Goal: Task Accomplishment & Management: Use online tool/utility

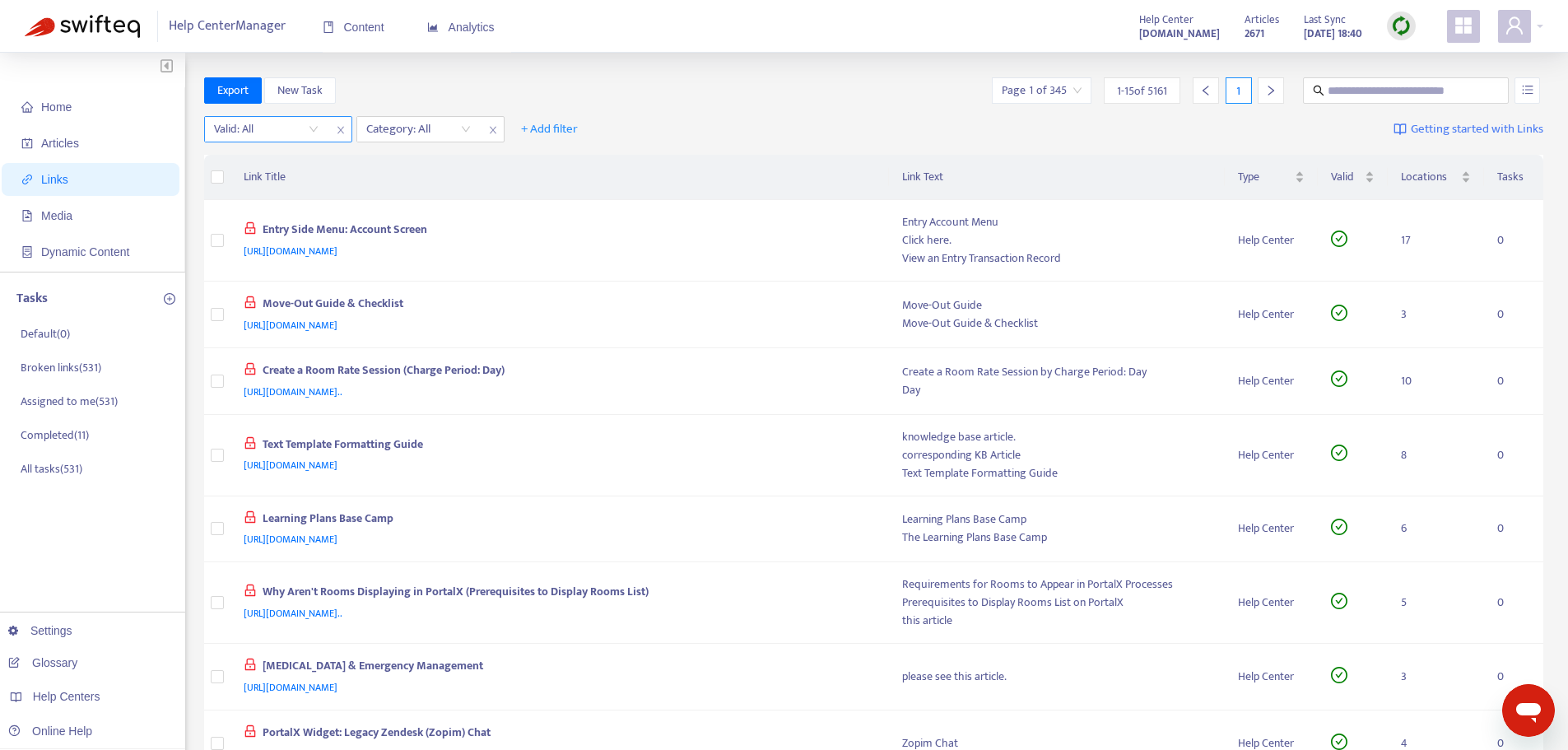
drag, startPoint x: 280, startPoint y: 123, endPoint x: 291, endPoint y: 129, distance: 12.5
click at [282, 124] on input "search" at bounding box center [266, 129] width 105 height 25
click at [283, 211] on div "No" at bounding box center [361, 213] width 286 height 18
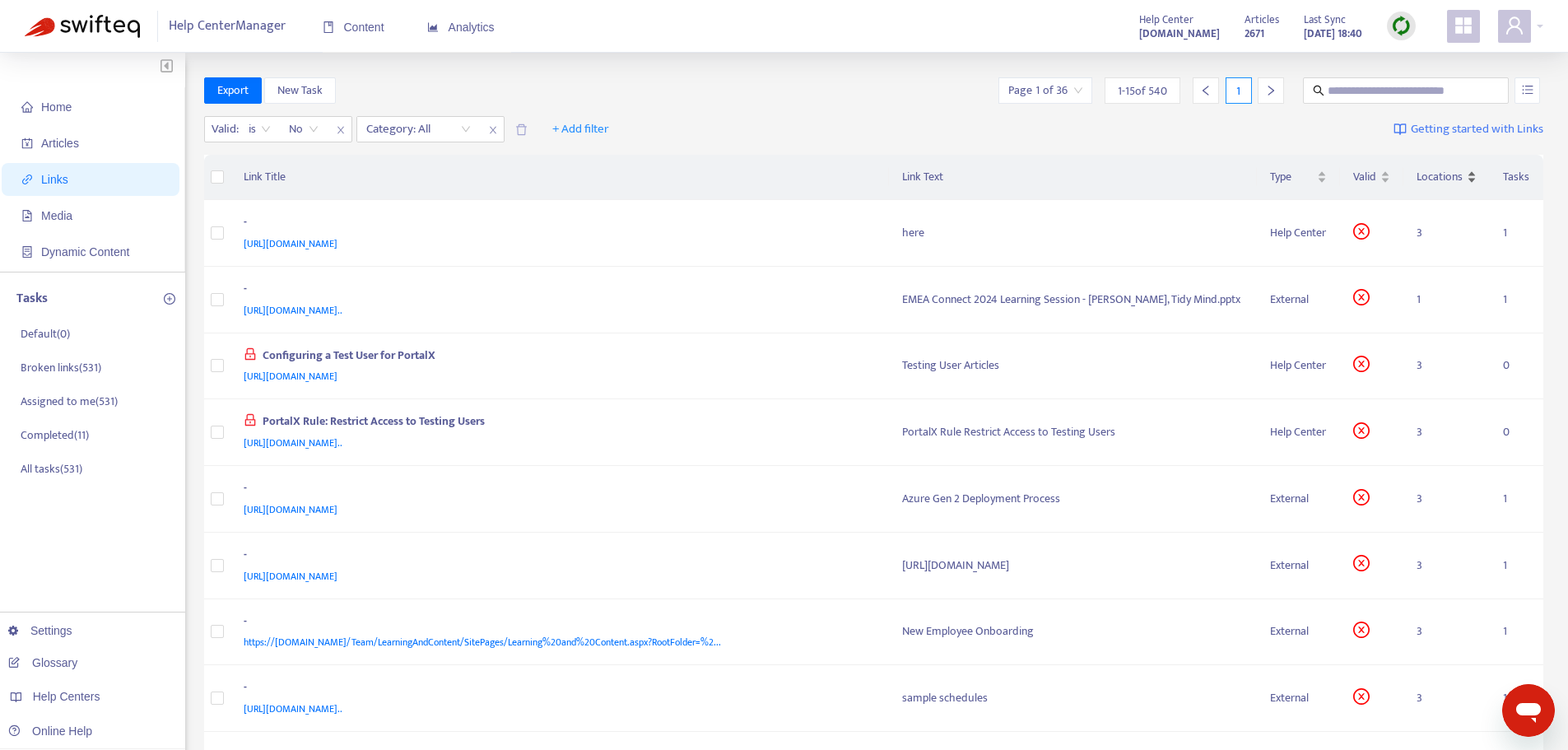
click at [1441, 186] on div "Locations" at bounding box center [1446, 177] width 60 height 18
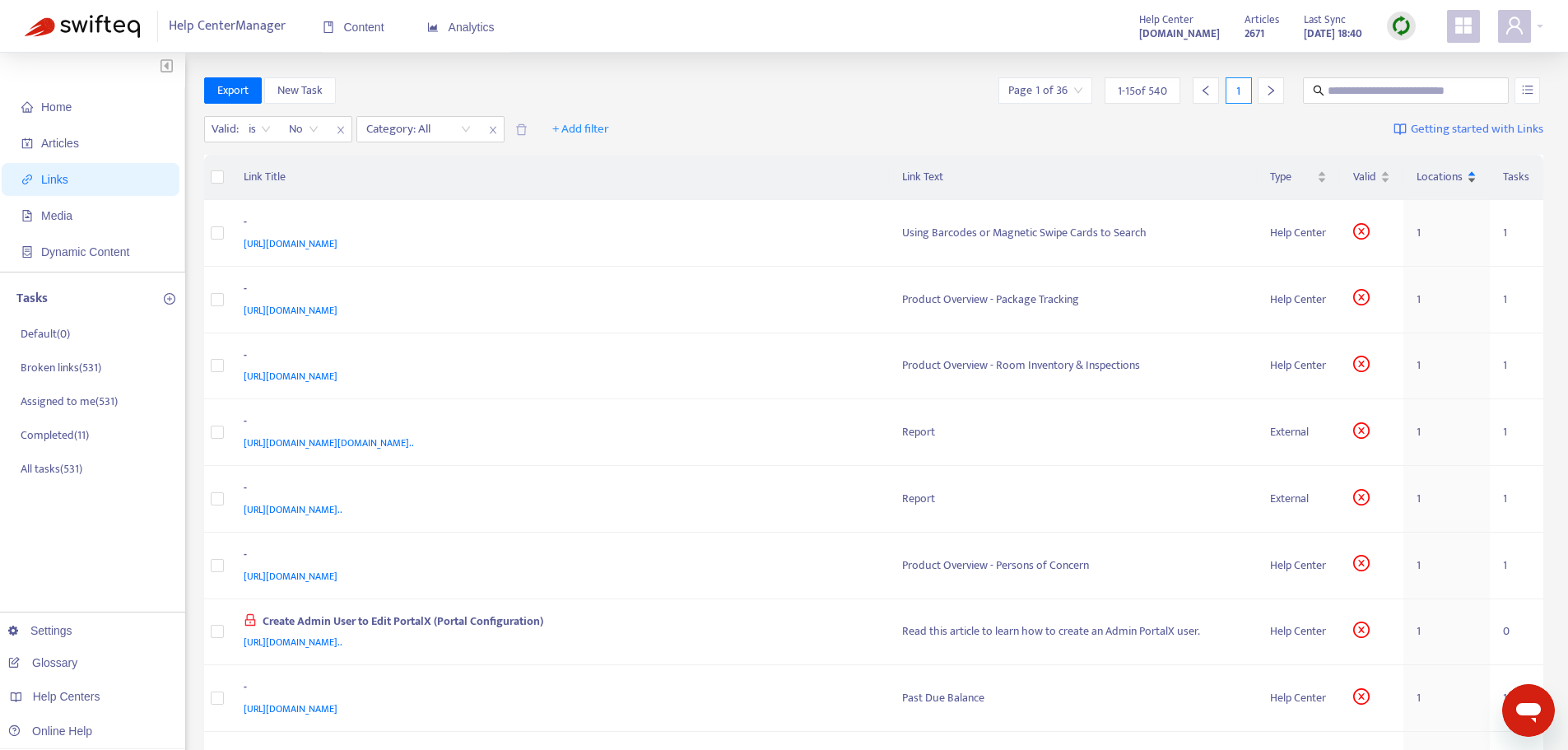
click at [1442, 177] on span "Locations" at bounding box center [1440, 177] width 47 height 18
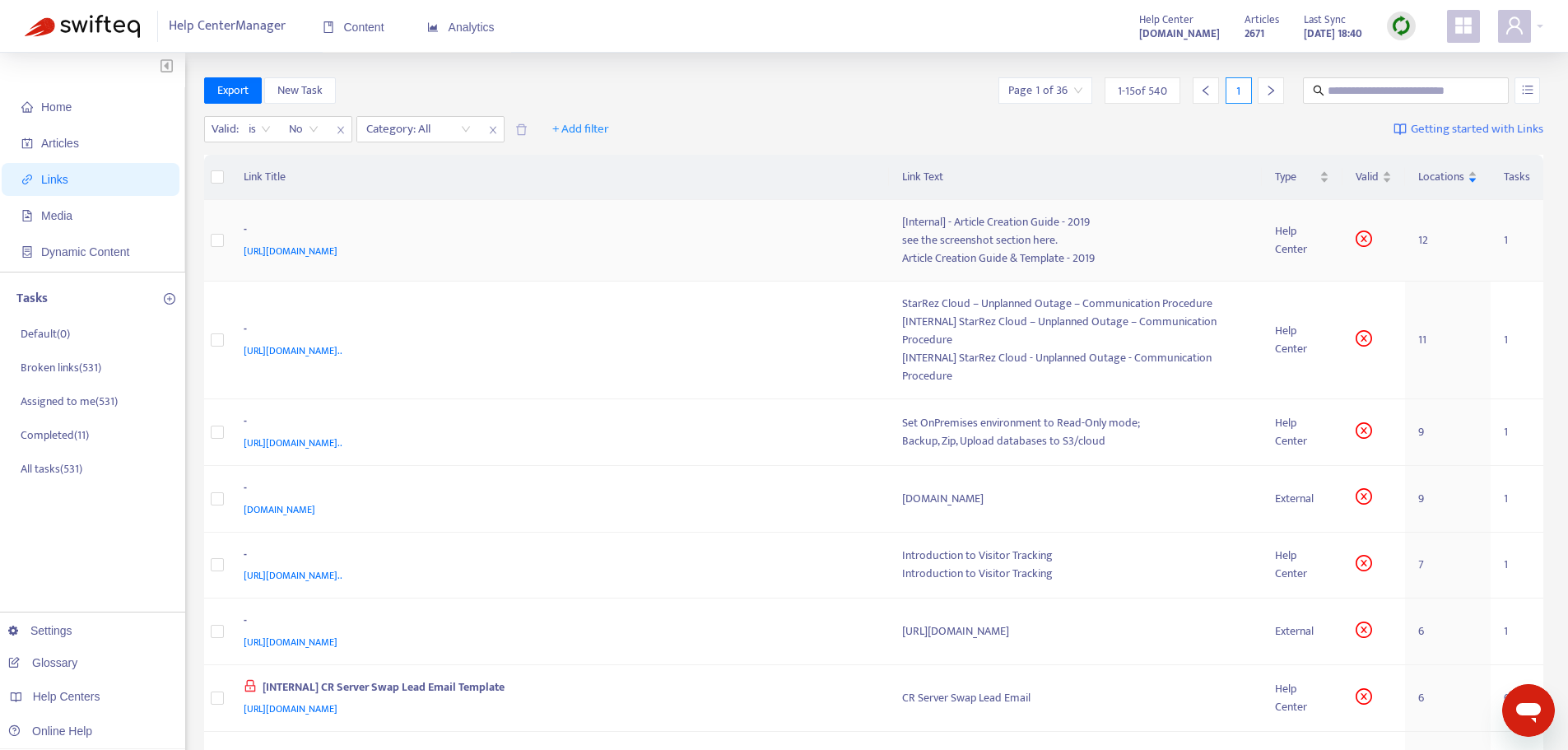
drag, startPoint x: 730, startPoint y: 263, endPoint x: 822, endPoint y: 144, distance: 150.4
click at [822, 144] on div "Valid : is No Category: All + Add filter Getting started with Links" at bounding box center [874, 133] width 1340 height 45
click at [433, 136] on div at bounding box center [410, 128] width 99 height 20
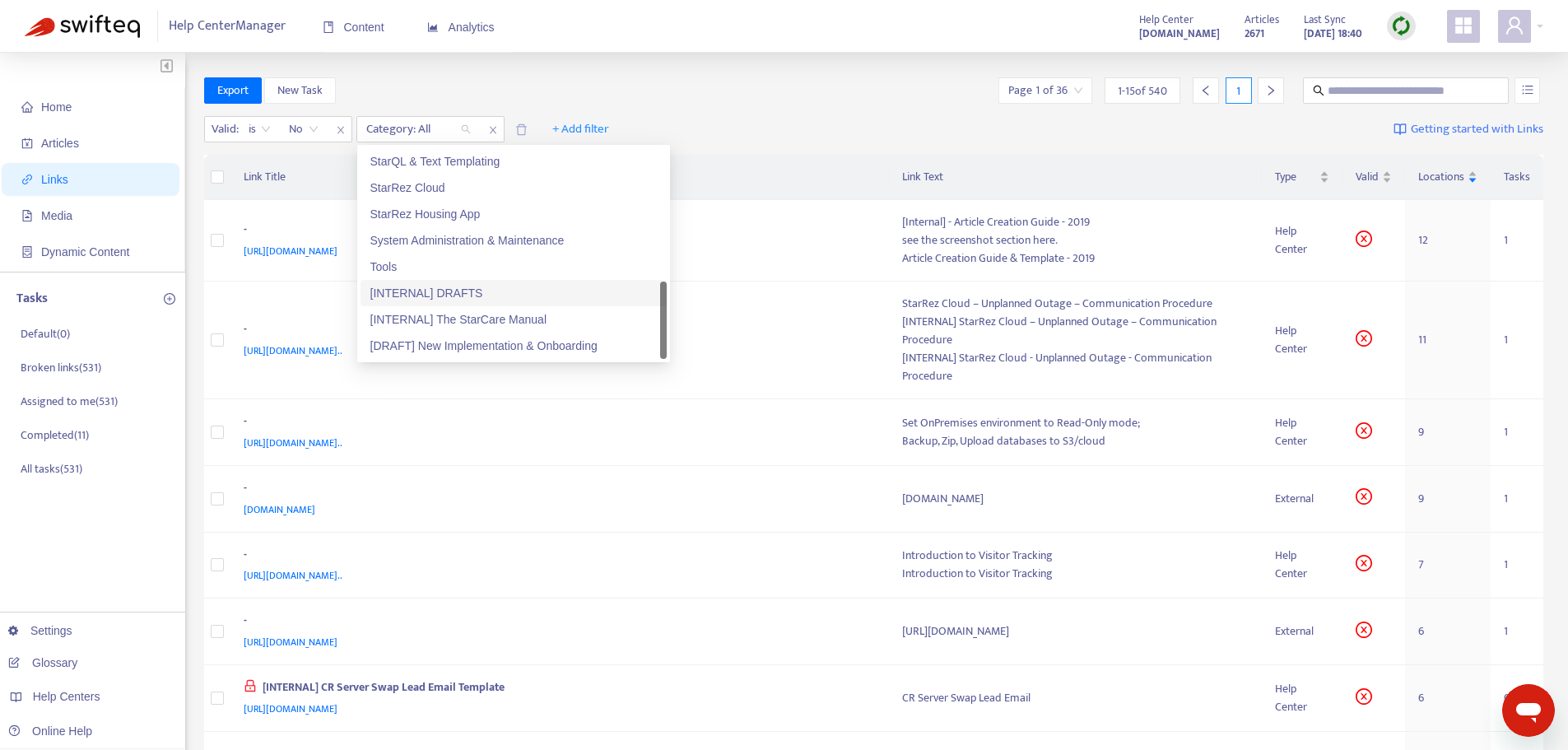
click at [484, 293] on div "[INTERNAL] DRAFTS" at bounding box center [513, 293] width 286 height 18
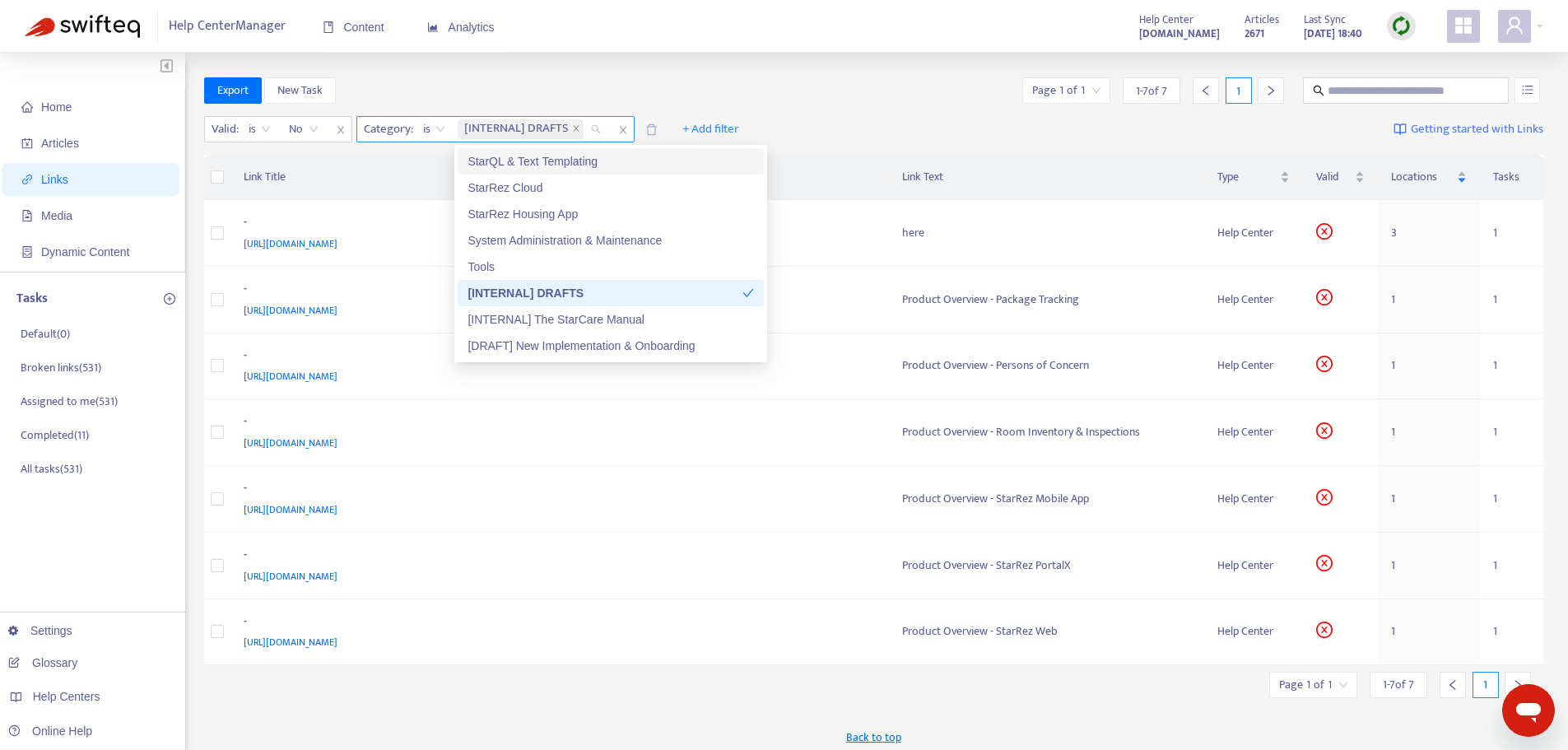
click at [425, 128] on span "is" at bounding box center [434, 129] width 22 height 25
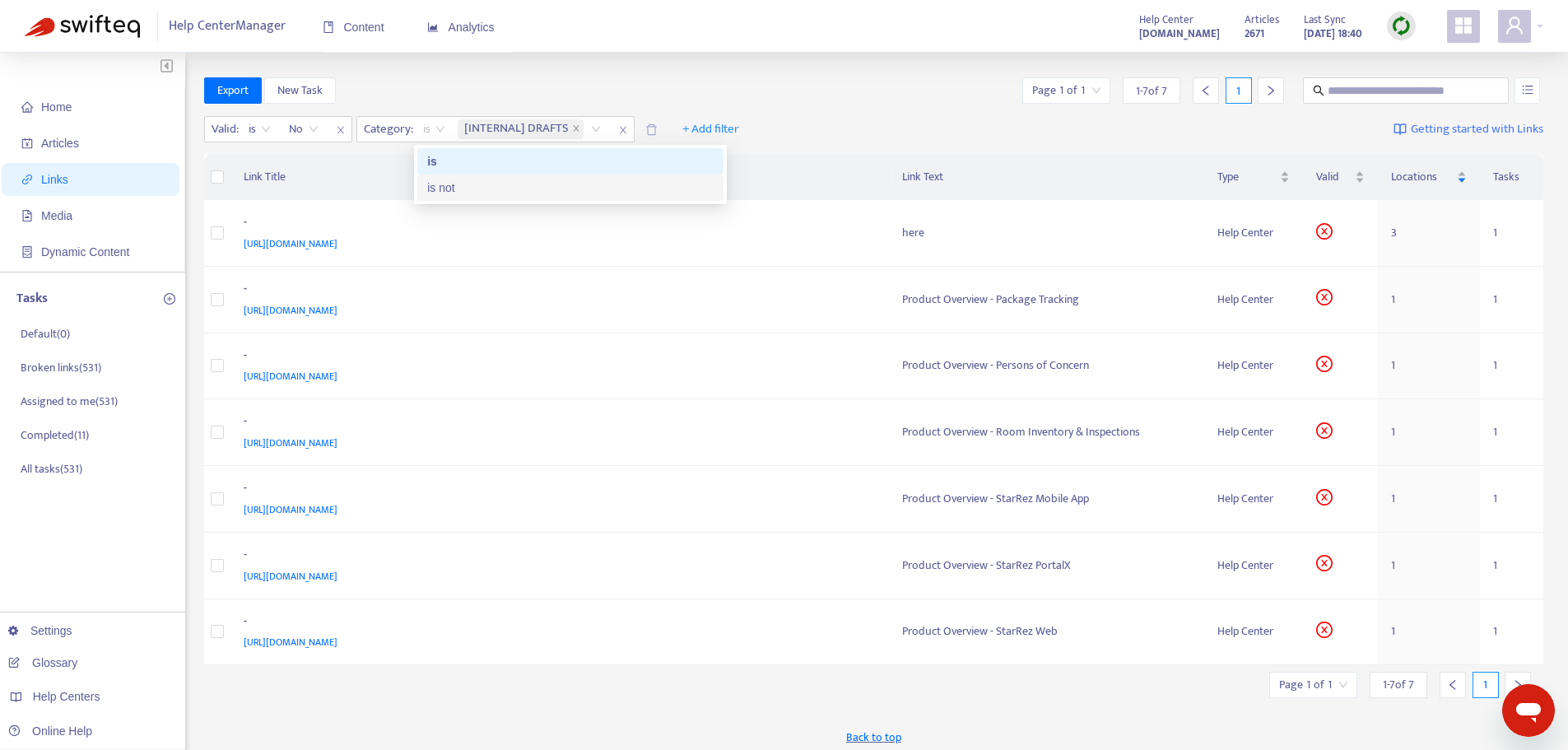
click at [444, 187] on div "is not" at bounding box center [570, 187] width 286 height 18
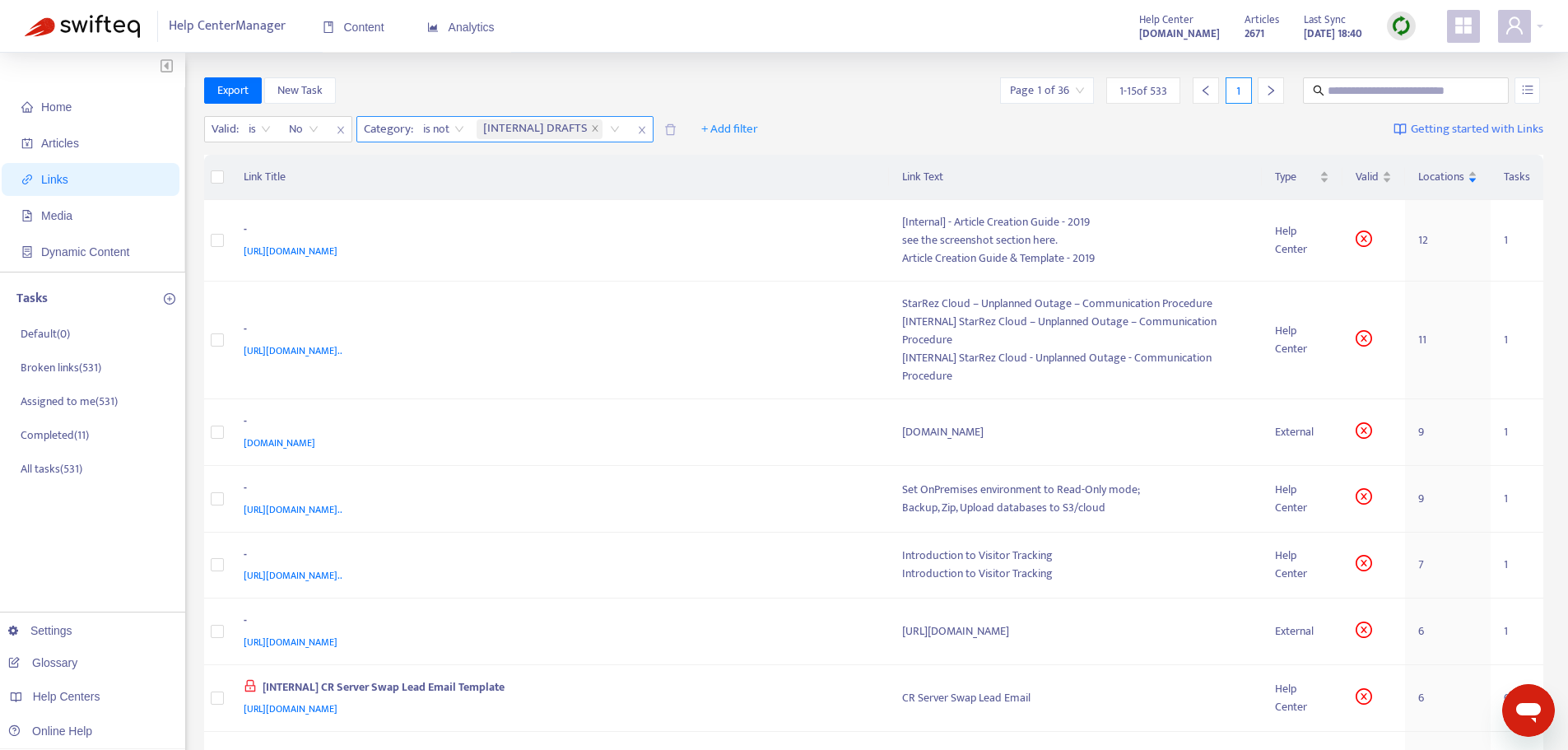
click at [609, 128] on div "[INTERNAL] DRAFTS" at bounding box center [551, 129] width 156 height 25
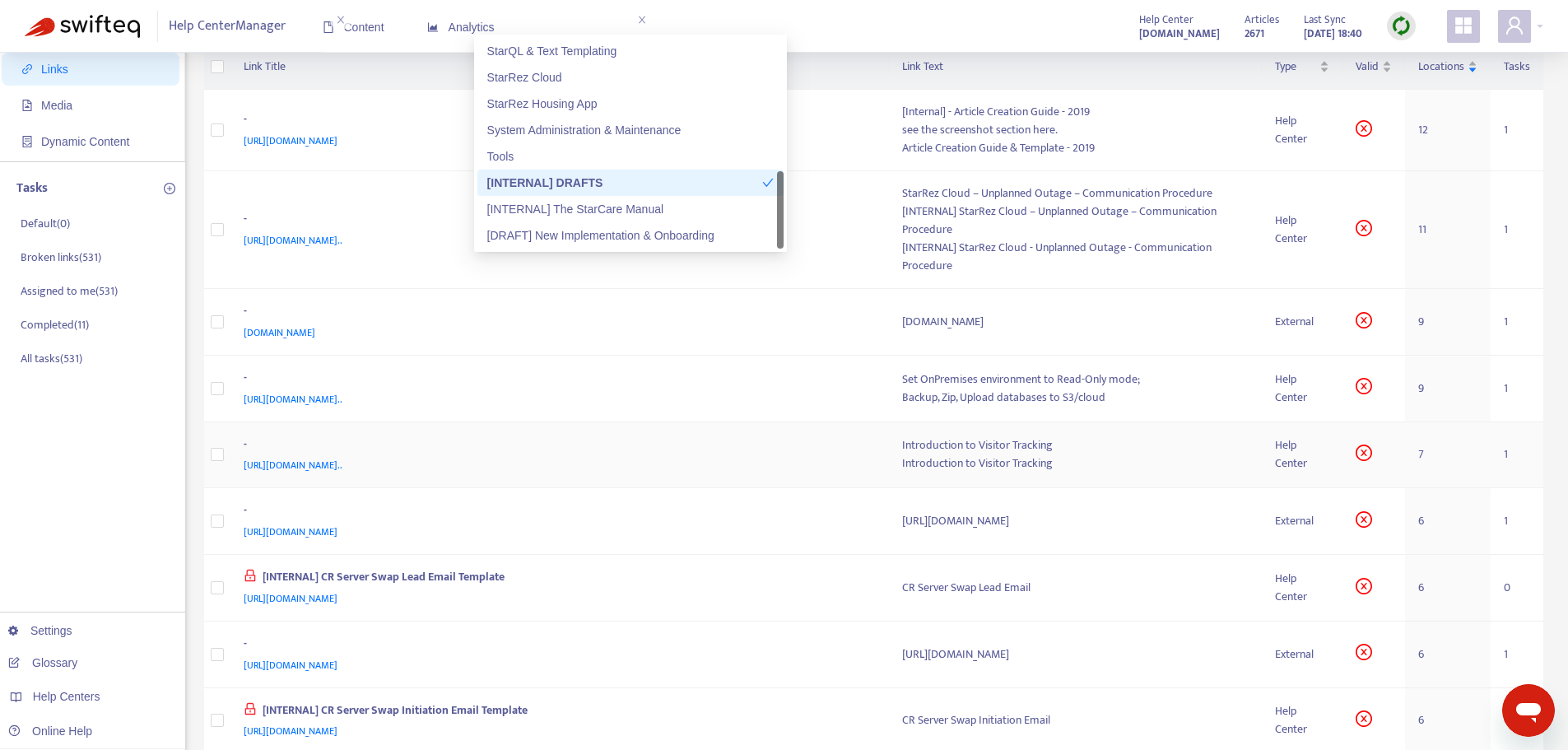
scroll to position [247, 0]
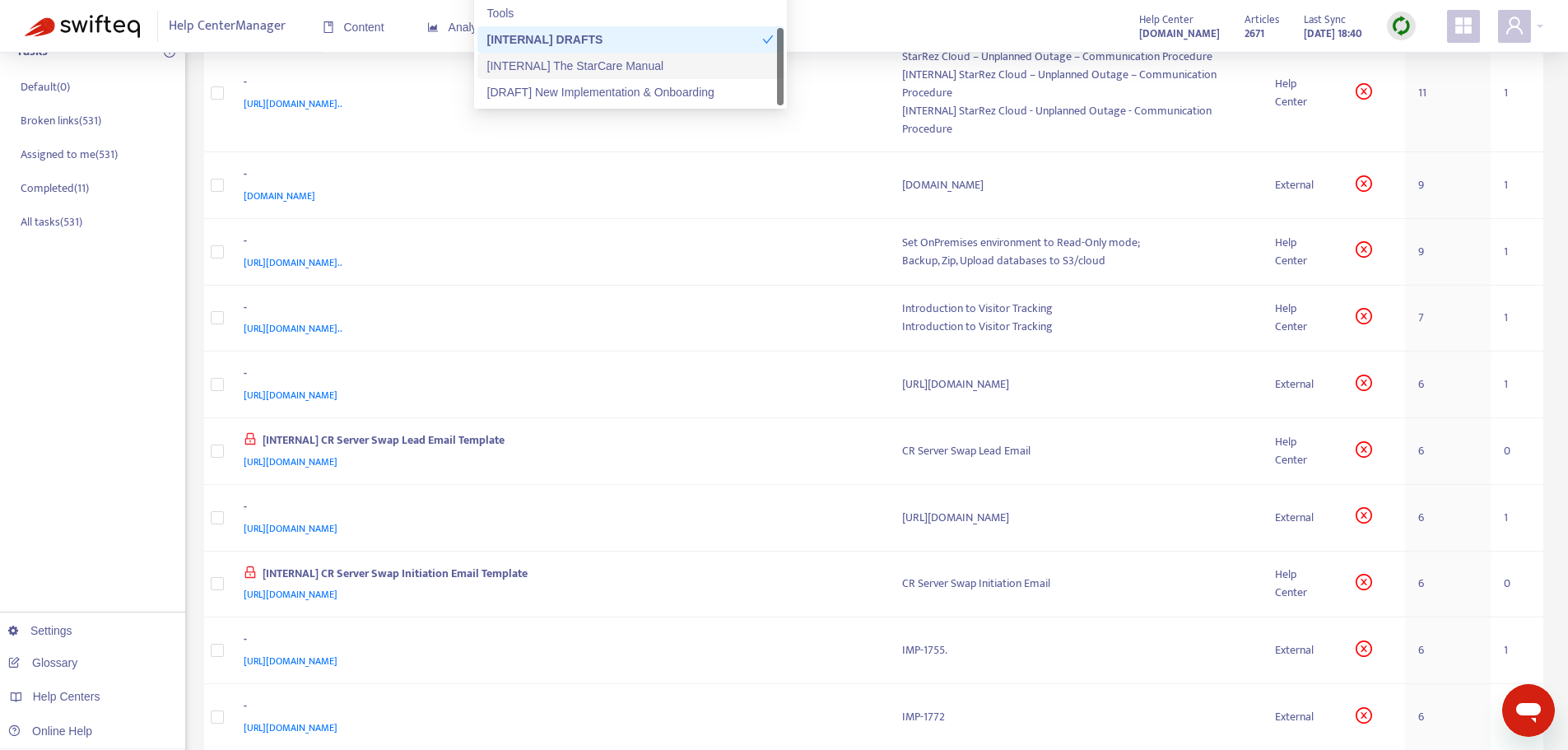
click at [644, 69] on div "[INTERNAL] The StarCare Manual" at bounding box center [630, 65] width 286 height 18
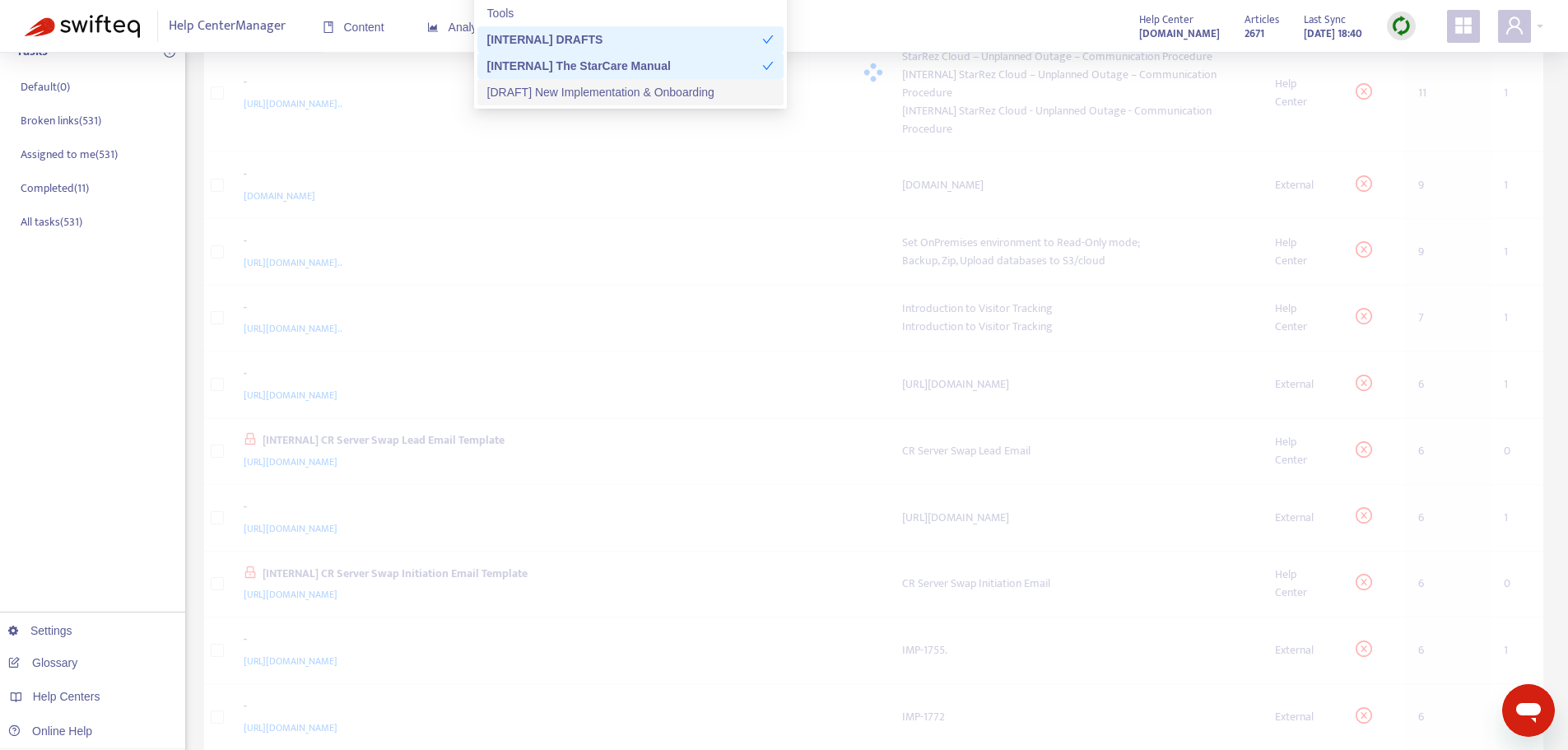
click at [639, 90] on div "[DRAFT] New Implementation & Onboarding" at bounding box center [630, 92] width 286 height 18
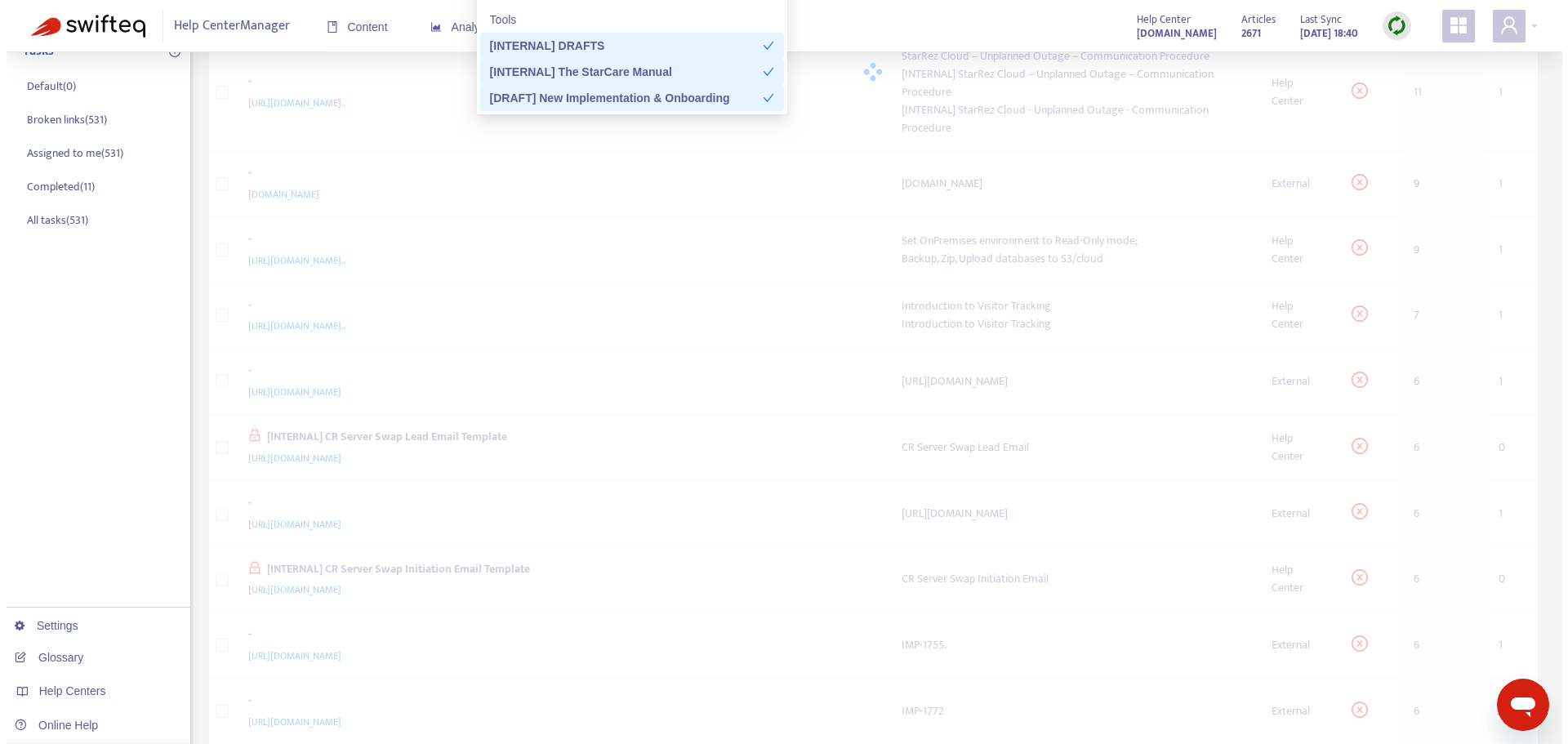
scroll to position [0, 0]
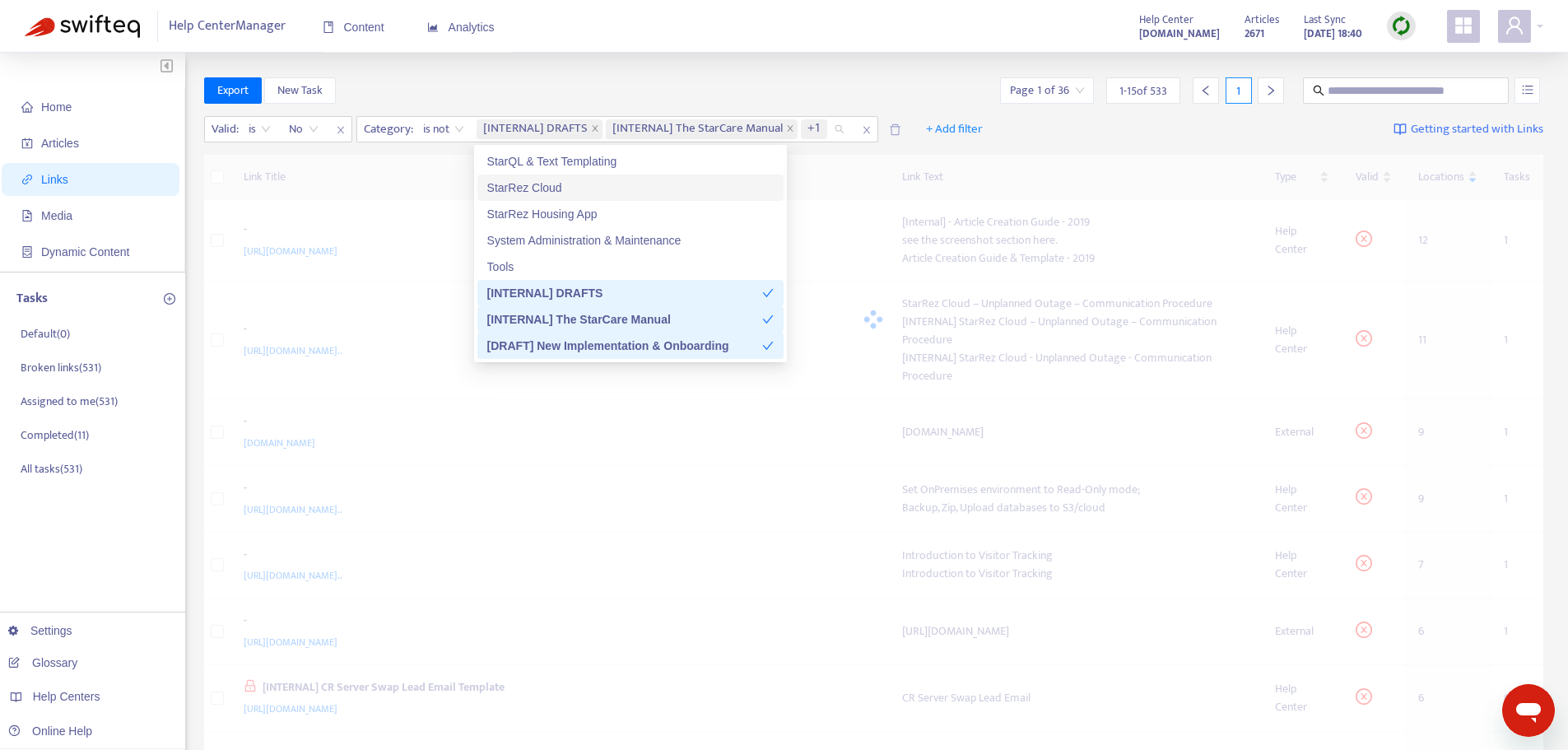
click at [805, 67] on div "Home Articles Links Media Dynamic Content Tasks Default ( 0 ) Broken links ( 53…" at bounding box center [784, 704] width 1568 height 1304
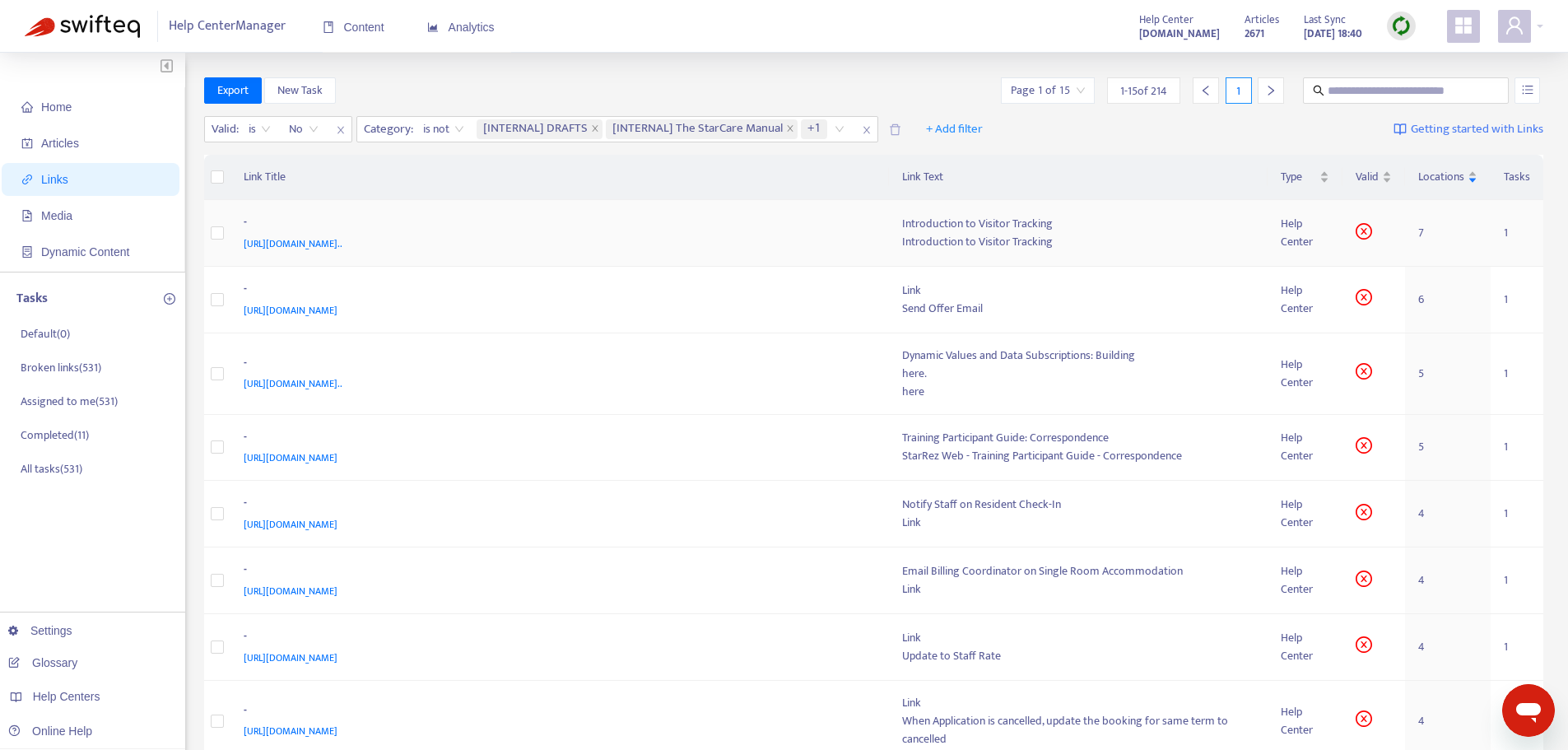
click at [711, 237] on div "[URL][DOMAIN_NAME].." at bounding box center [557, 243] width 626 height 18
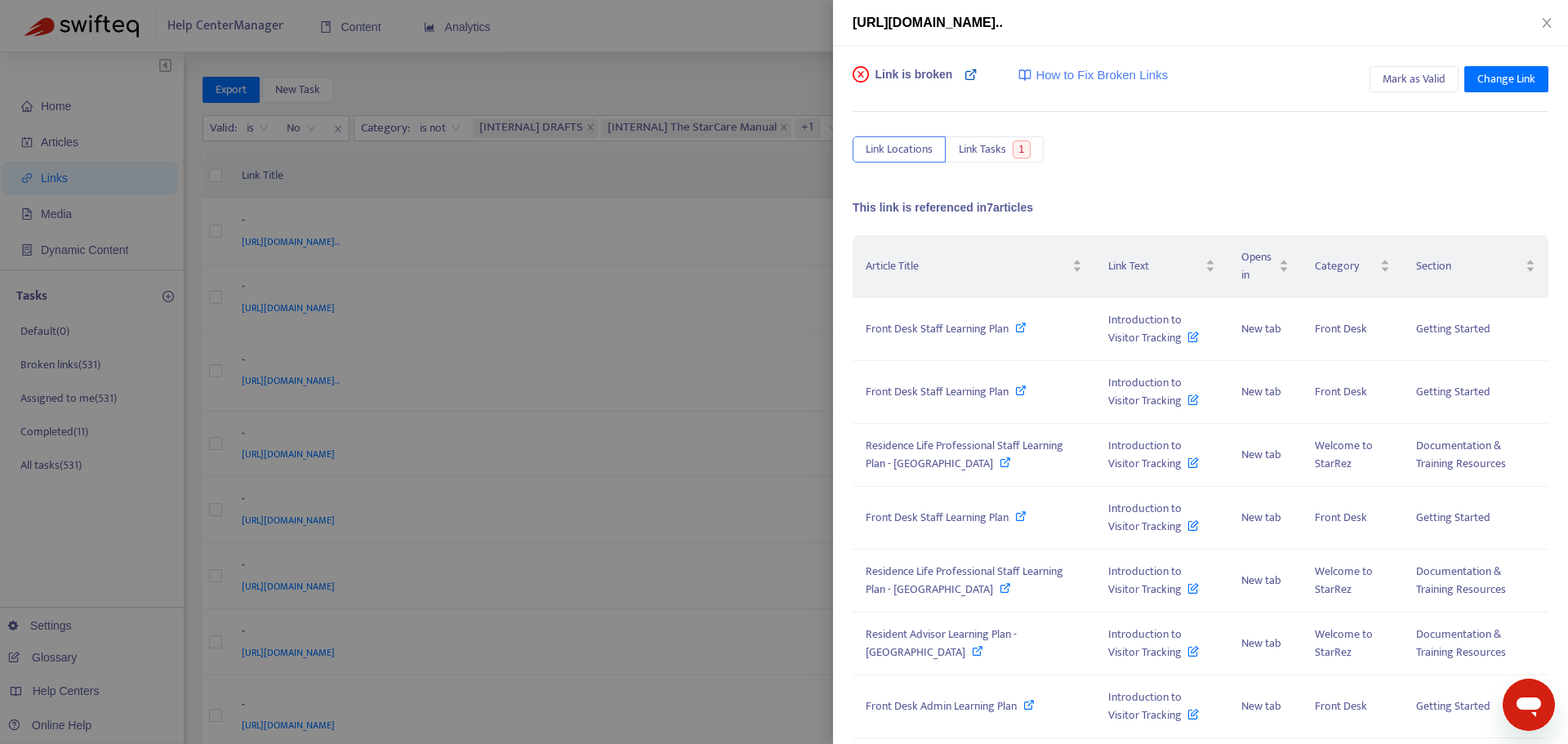
click at [965, 78] on icon at bounding box center [971, 73] width 13 height 13
click at [1379, 68] on button "Mark as Valid" at bounding box center [1414, 78] width 89 height 26
click at [1545, 19] on icon "close" at bounding box center [1546, 22] width 13 height 13
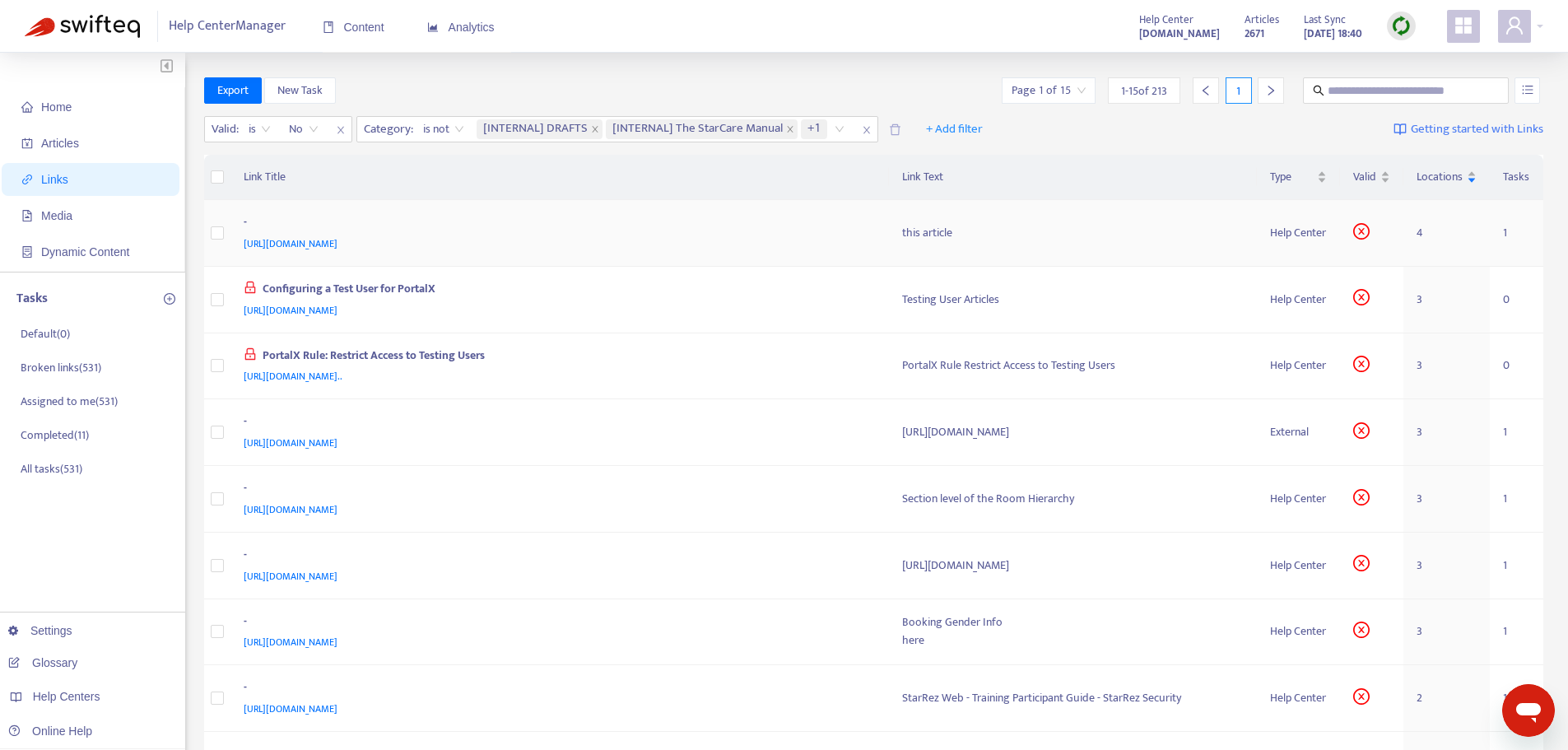
click at [718, 242] on div "[URL][DOMAIN_NAME]" at bounding box center [557, 243] width 626 height 18
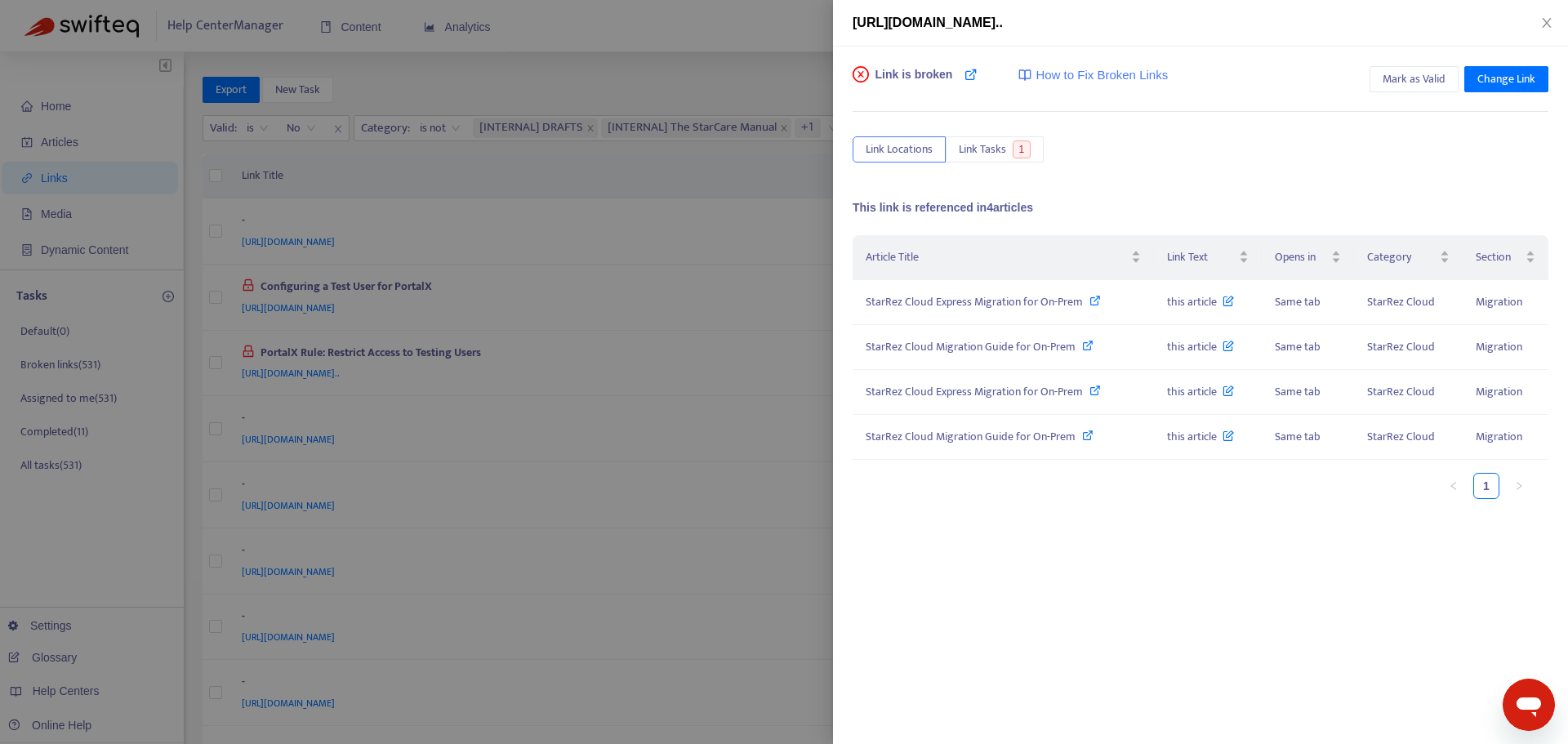
drag, startPoint x: 1331, startPoint y: 24, endPoint x: 1414, endPoint y: 23, distance: 83.0
click at [1003, 23] on span "[URL][DOMAIN_NAME].." at bounding box center [928, 22] width 150 height 13
click at [1097, 300] on icon at bounding box center [1096, 301] width 12 height 12
click at [1550, 17] on icon "close" at bounding box center [1546, 22] width 13 height 13
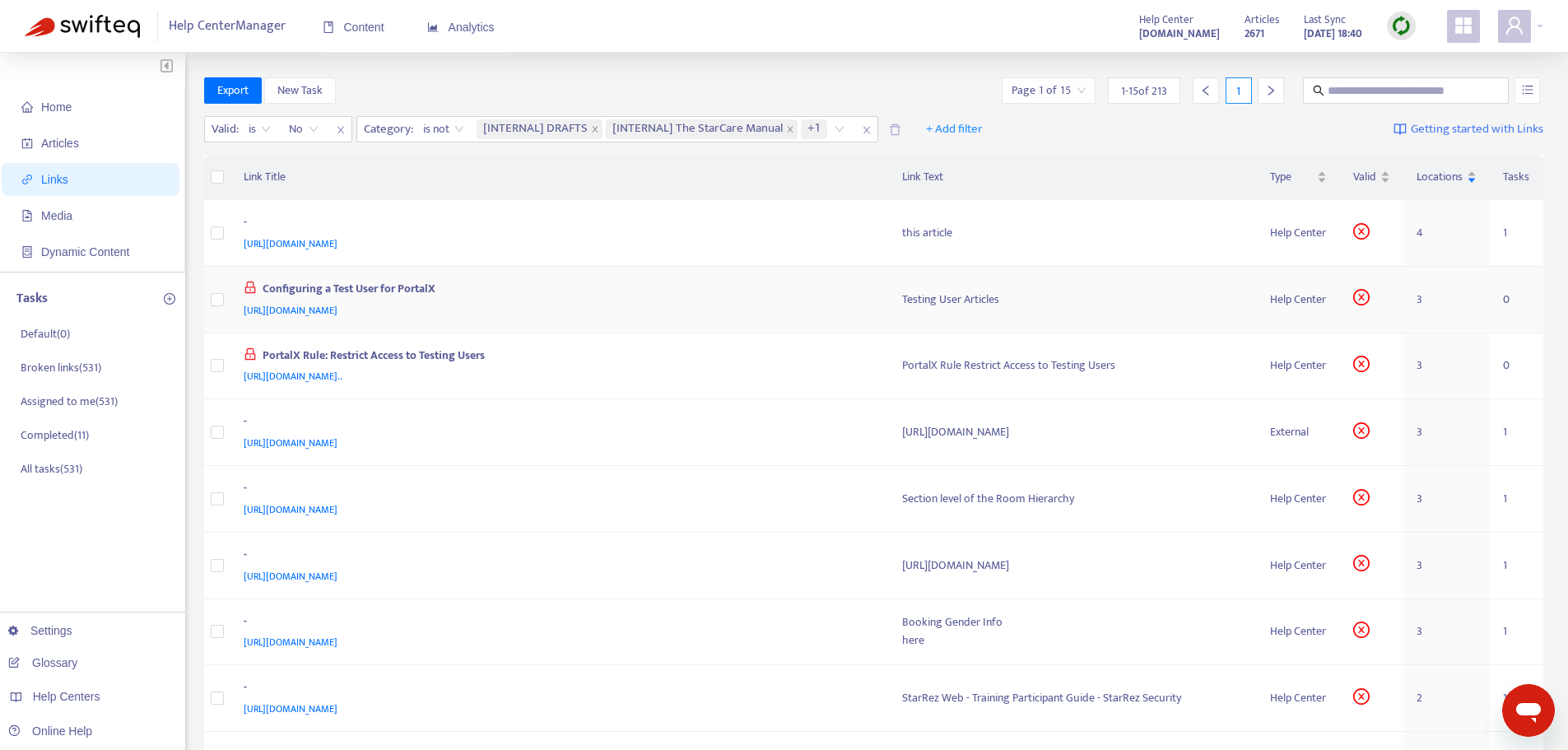
click at [789, 302] on div "[URL][DOMAIN_NAME]" at bounding box center [557, 310] width 626 height 18
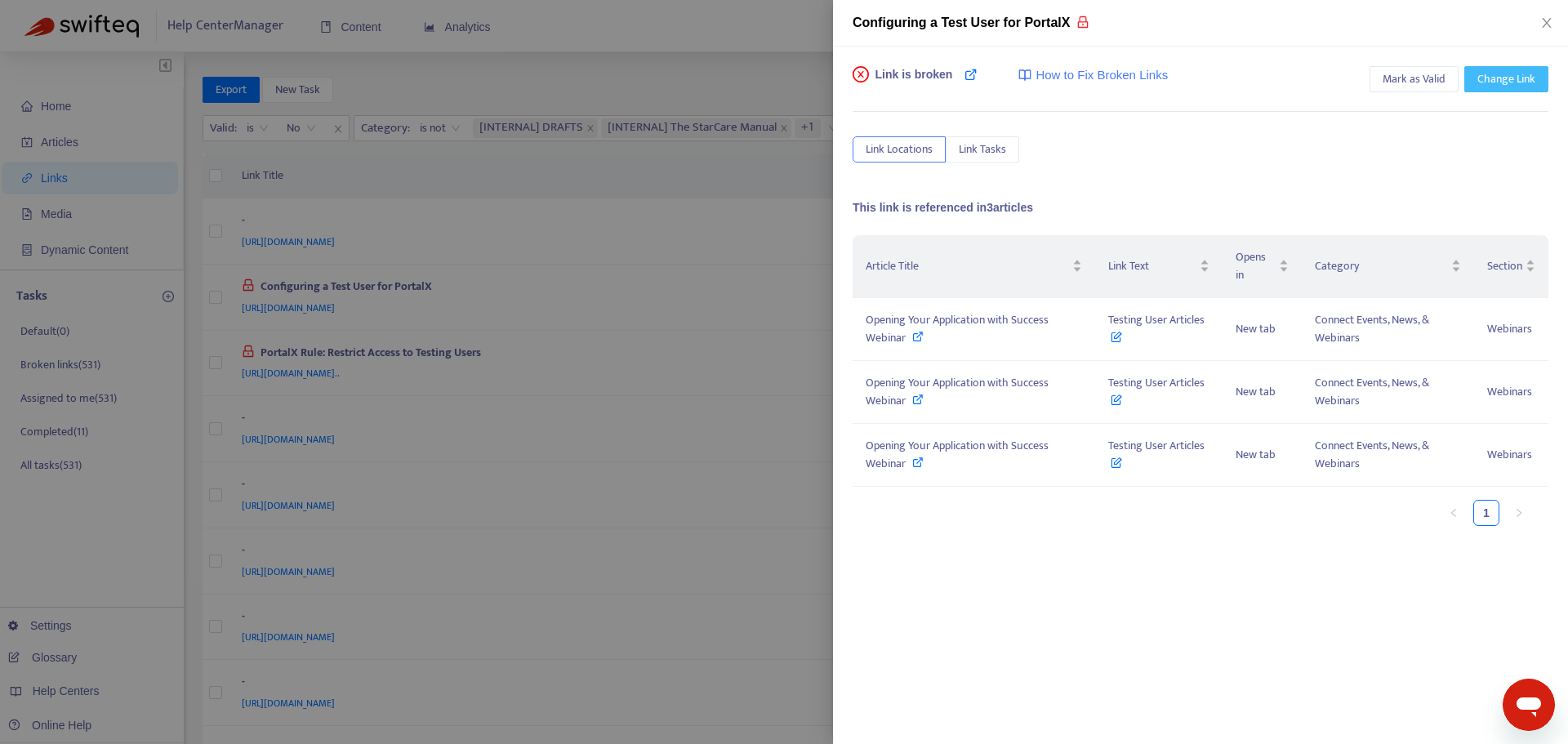
click at [1537, 73] on button "Change Link" at bounding box center [1506, 78] width 84 height 26
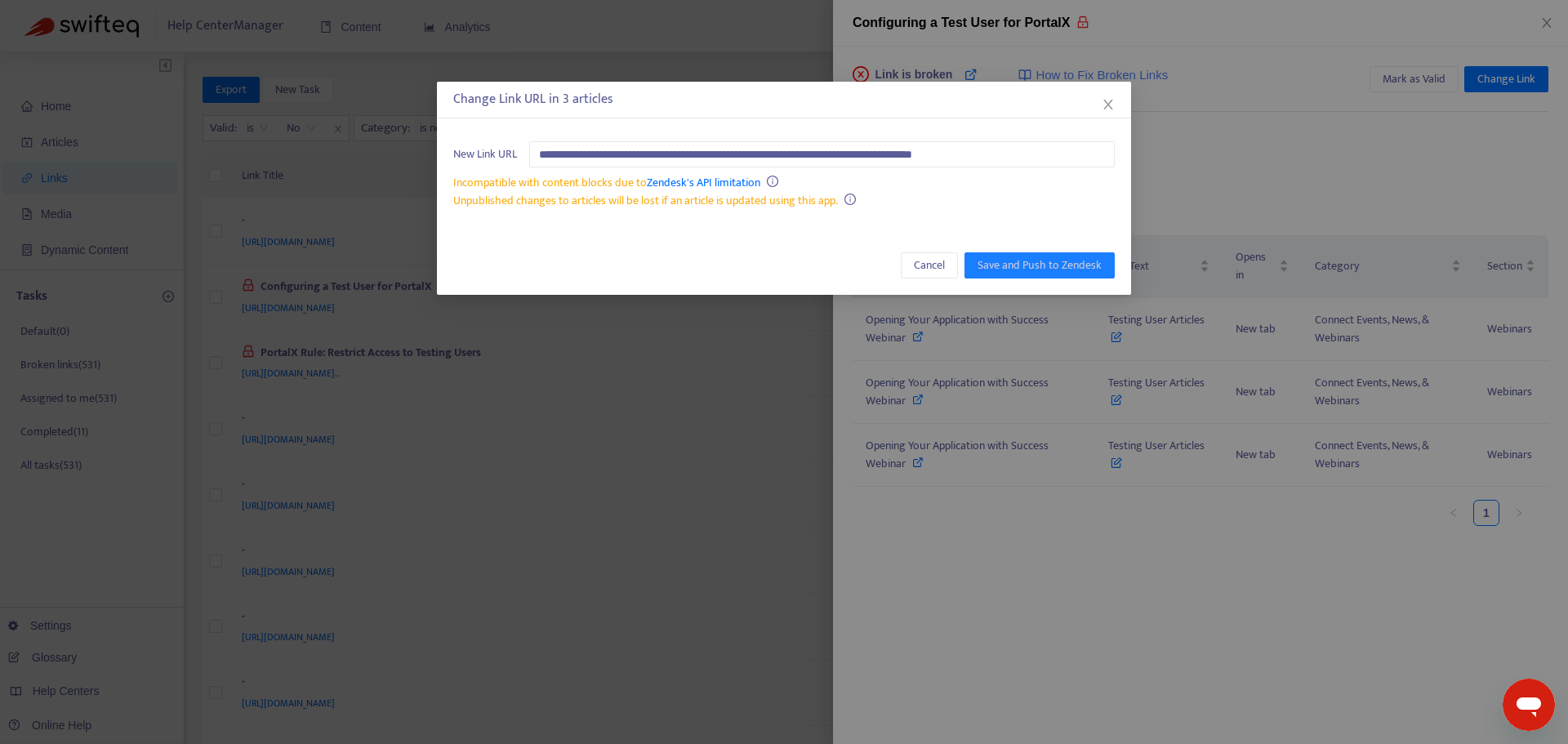
click at [757, 173] on link "Zendesk's API limitation" at bounding box center [703, 182] width 114 height 19
click at [1029, 150] on input "**********" at bounding box center [822, 154] width 585 height 26
paste input "**********"
type input "**********"
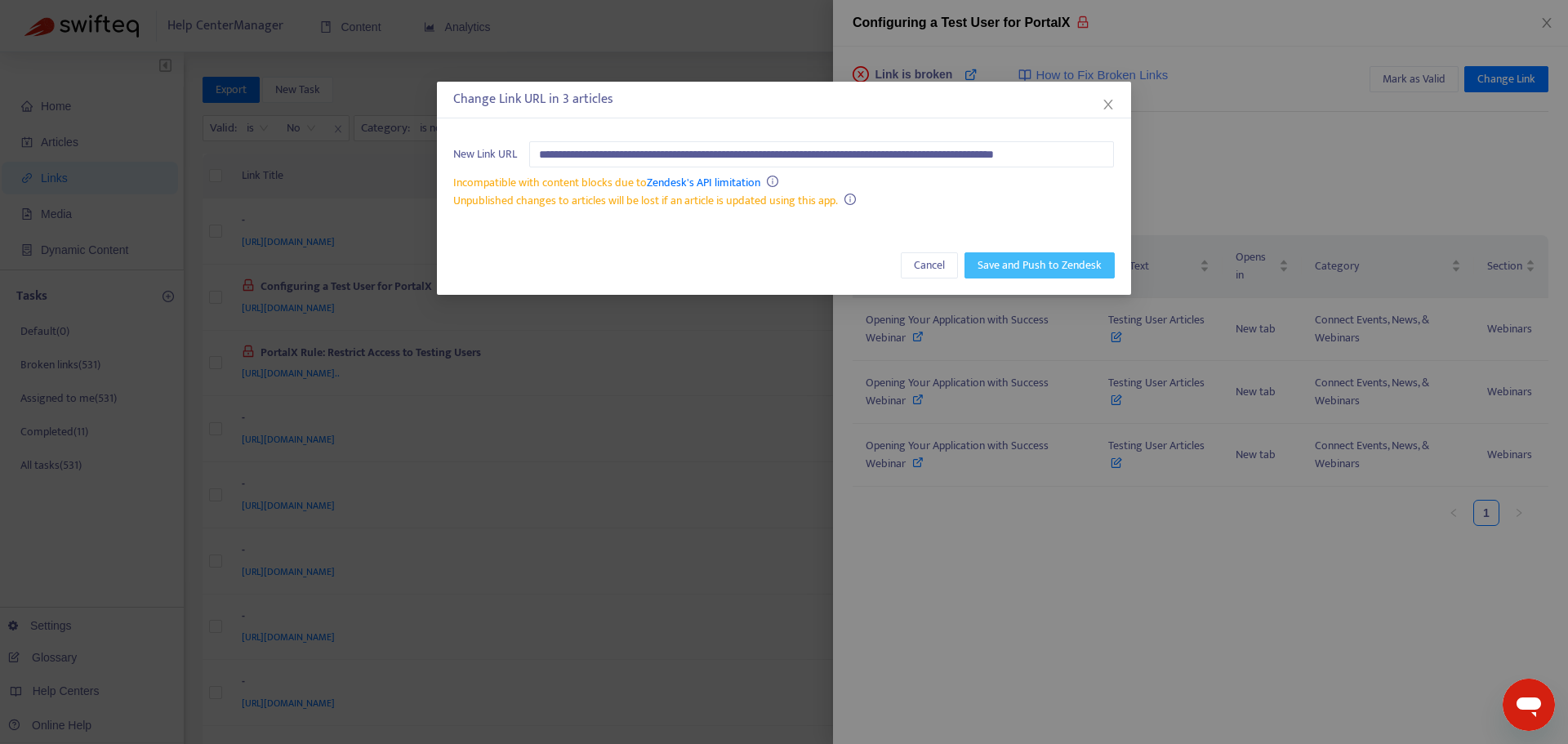
click at [1072, 267] on span "Save and Push to Zendesk" at bounding box center [1039, 265] width 124 height 18
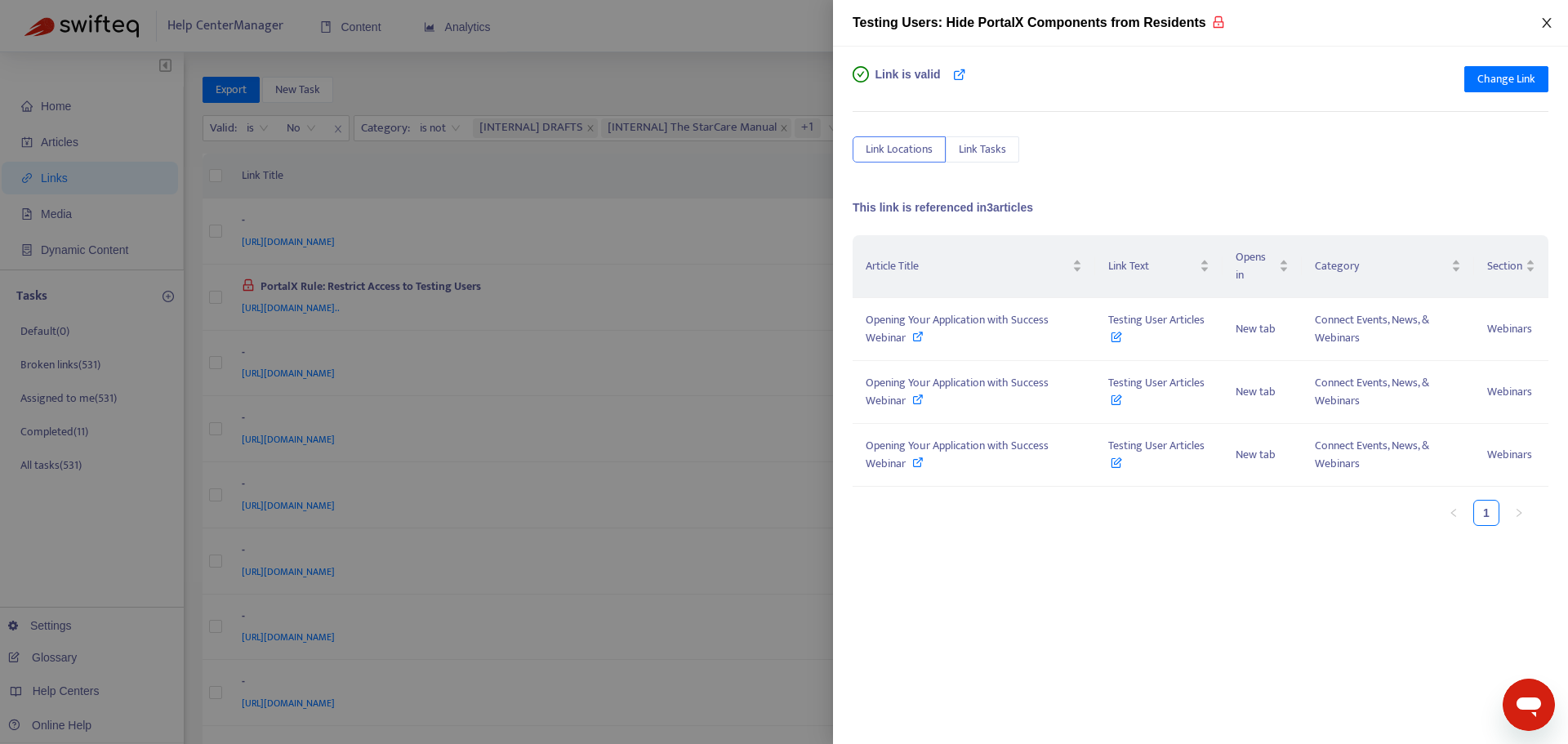
click at [1550, 17] on icon "close" at bounding box center [1546, 22] width 13 height 13
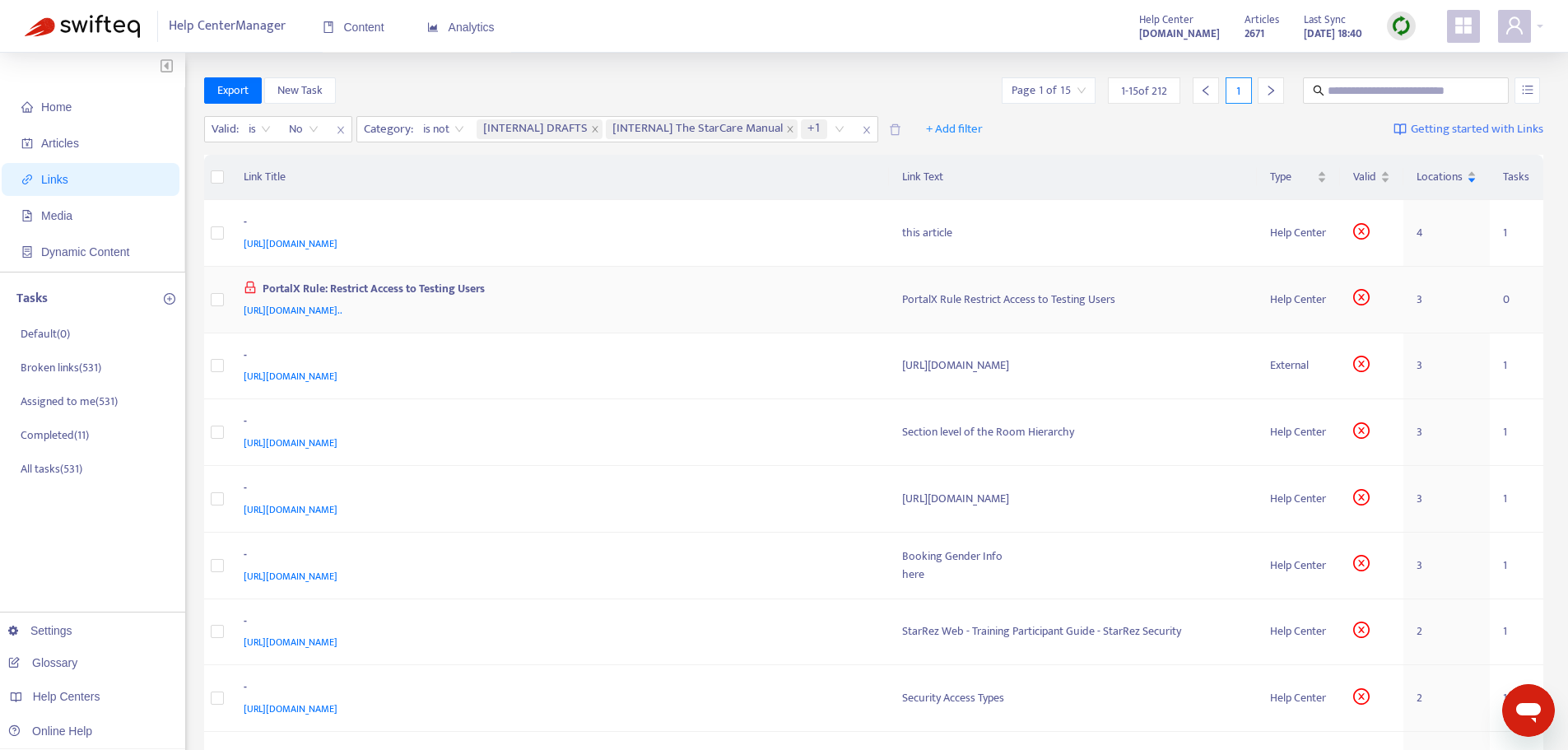
click at [710, 326] on td "PortalX Rule: Restrict Access to Testing Users [URL][DOMAIN_NAME].." at bounding box center [559, 300] width 659 height 66
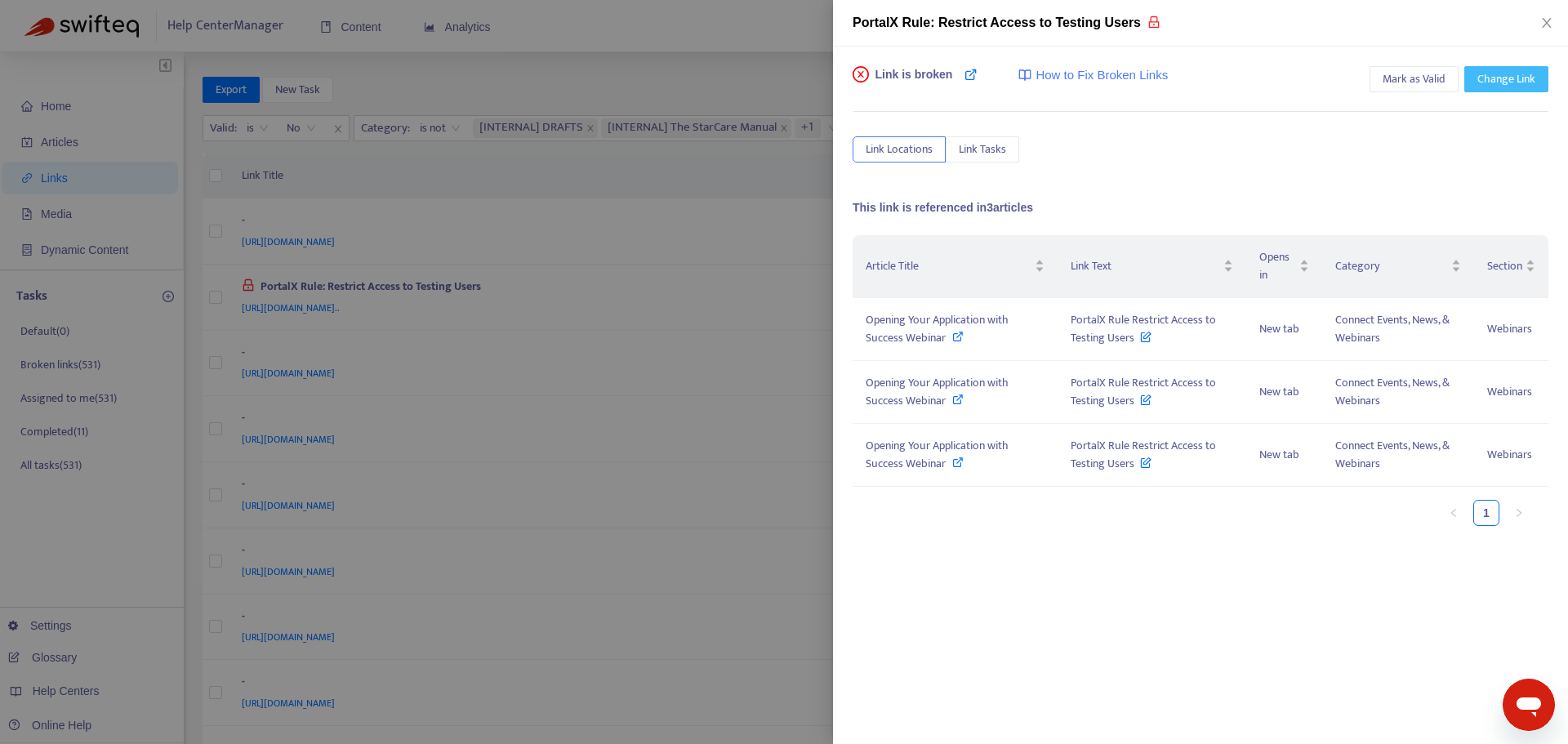
click at [1510, 78] on span "Change Link" at bounding box center [1506, 78] width 58 height 18
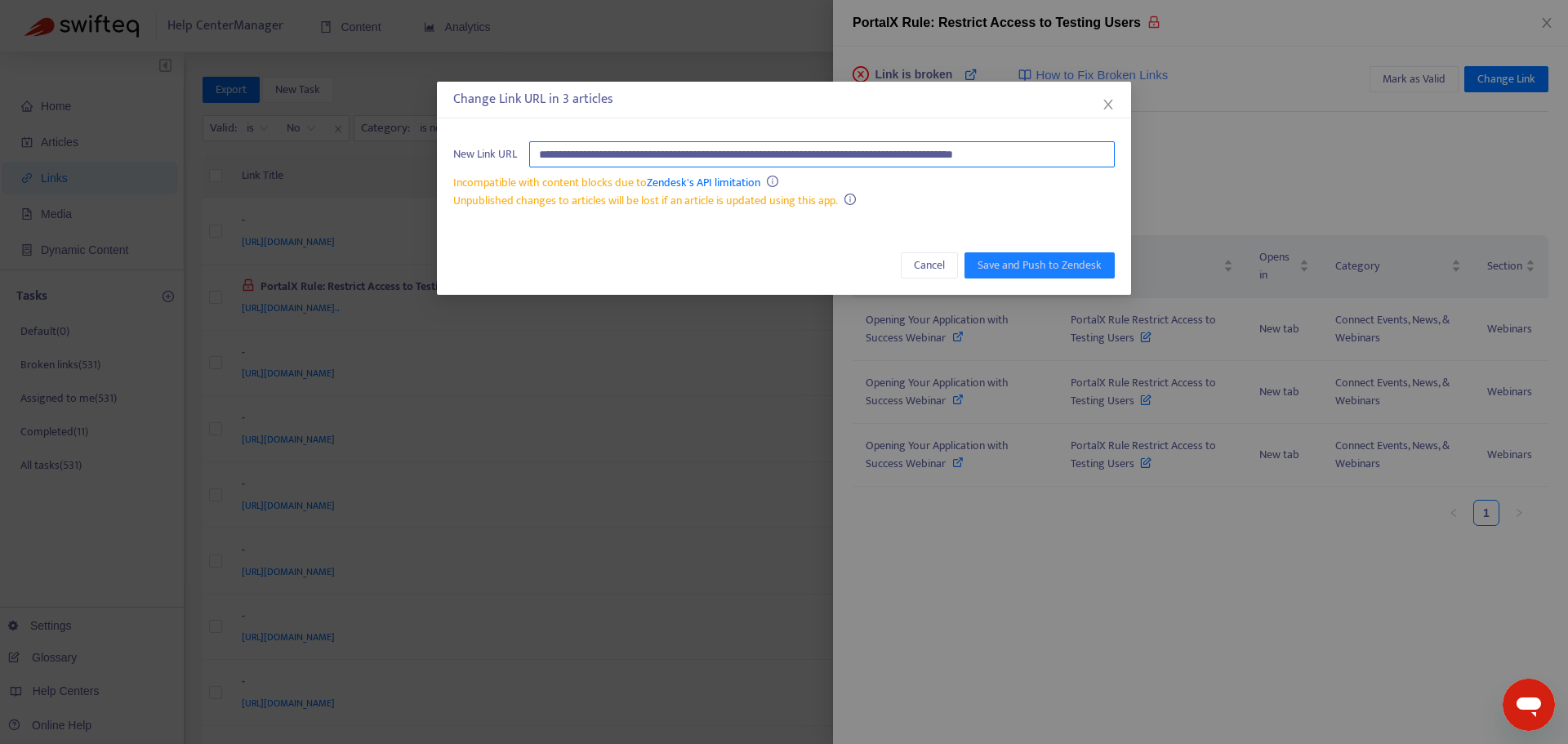
click at [934, 160] on input "**********" at bounding box center [822, 154] width 585 height 26
paste input "**********"
type input "**********"
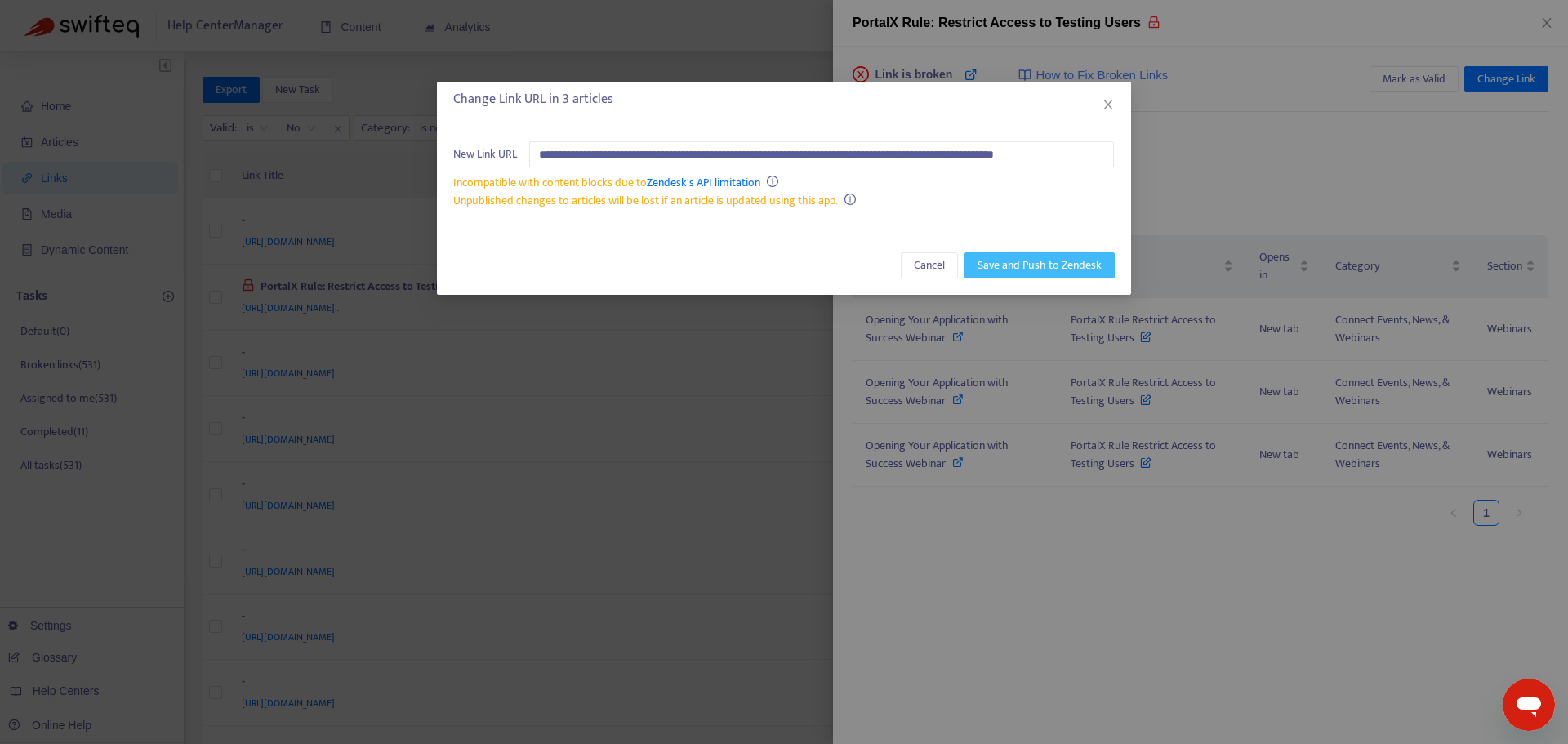
click at [1047, 271] on span "Save and Push to Zendesk" at bounding box center [1039, 265] width 124 height 18
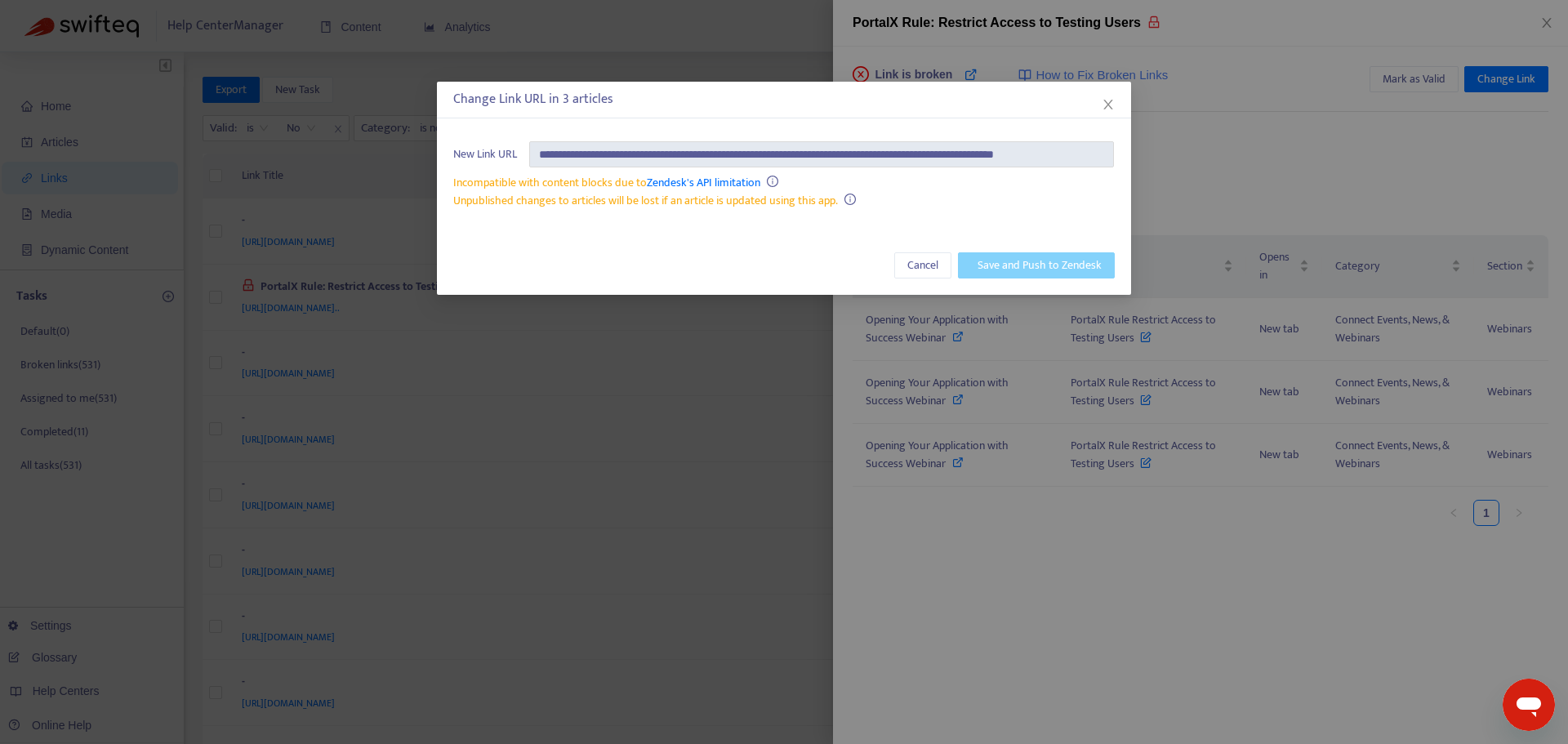
scroll to position [0, 0]
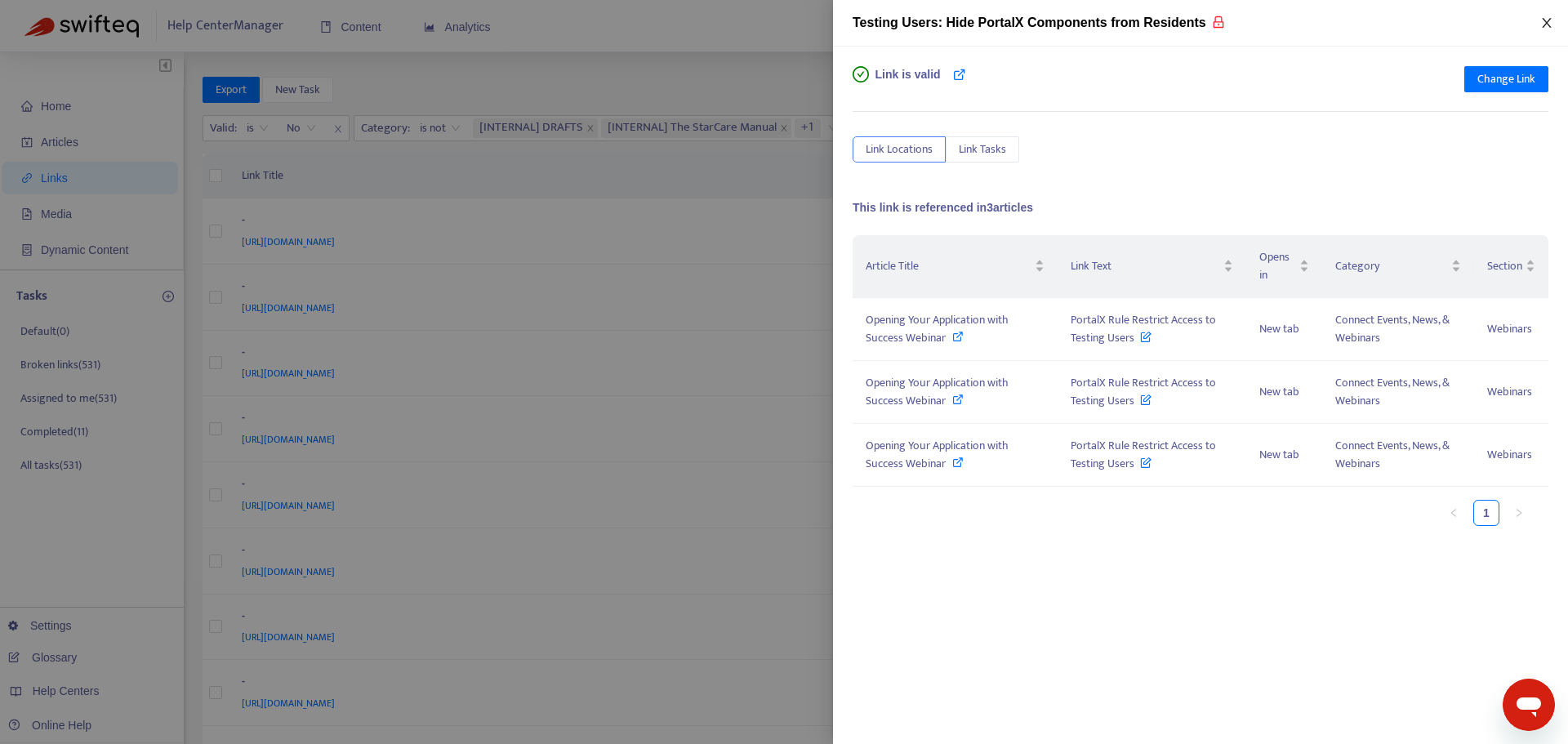
click at [1551, 25] on icon "close" at bounding box center [1546, 22] width 13 height 13
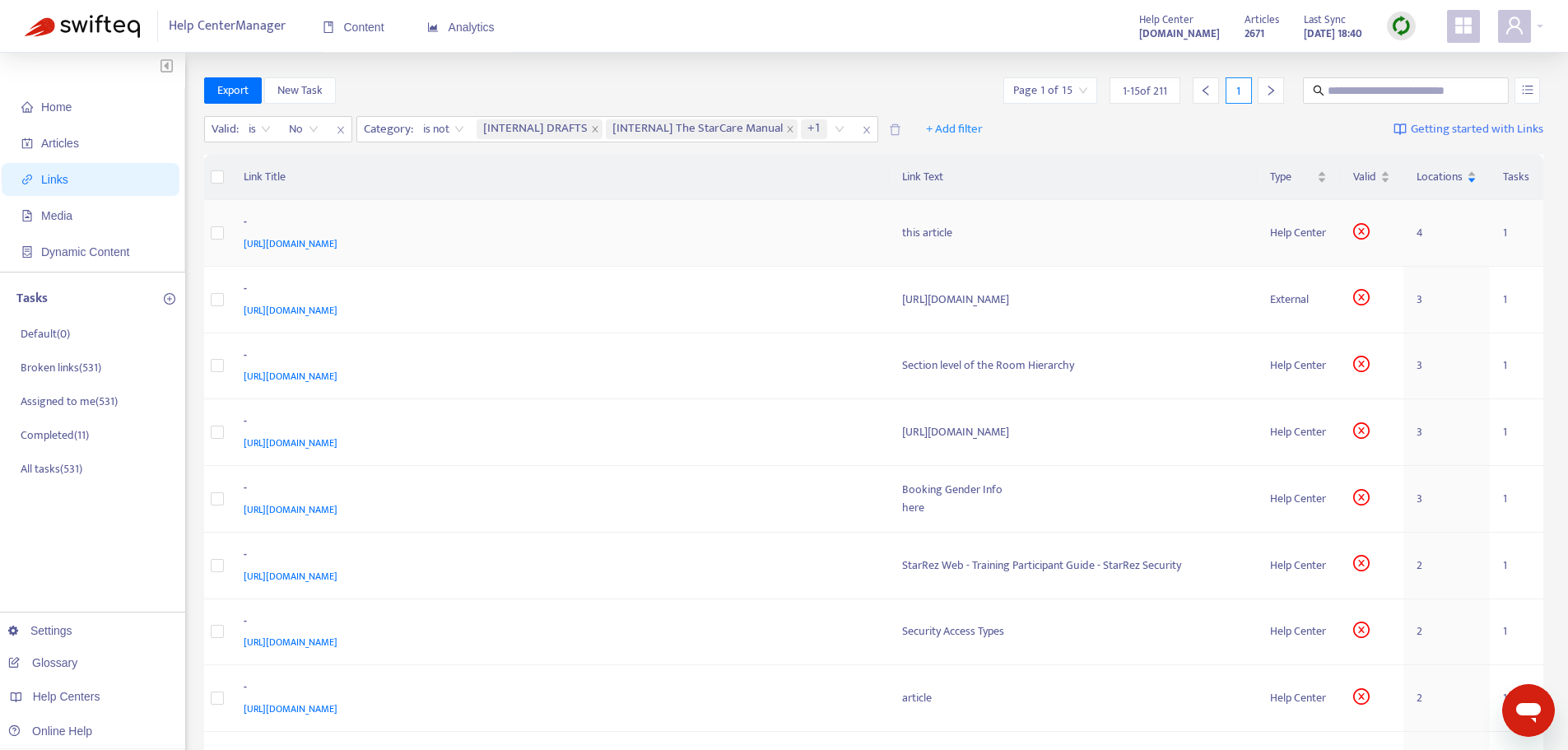
click at [722, 249] on div "[URL][DOMAIN_NAME]" at bounding box center [557, 243] width 626 height 18
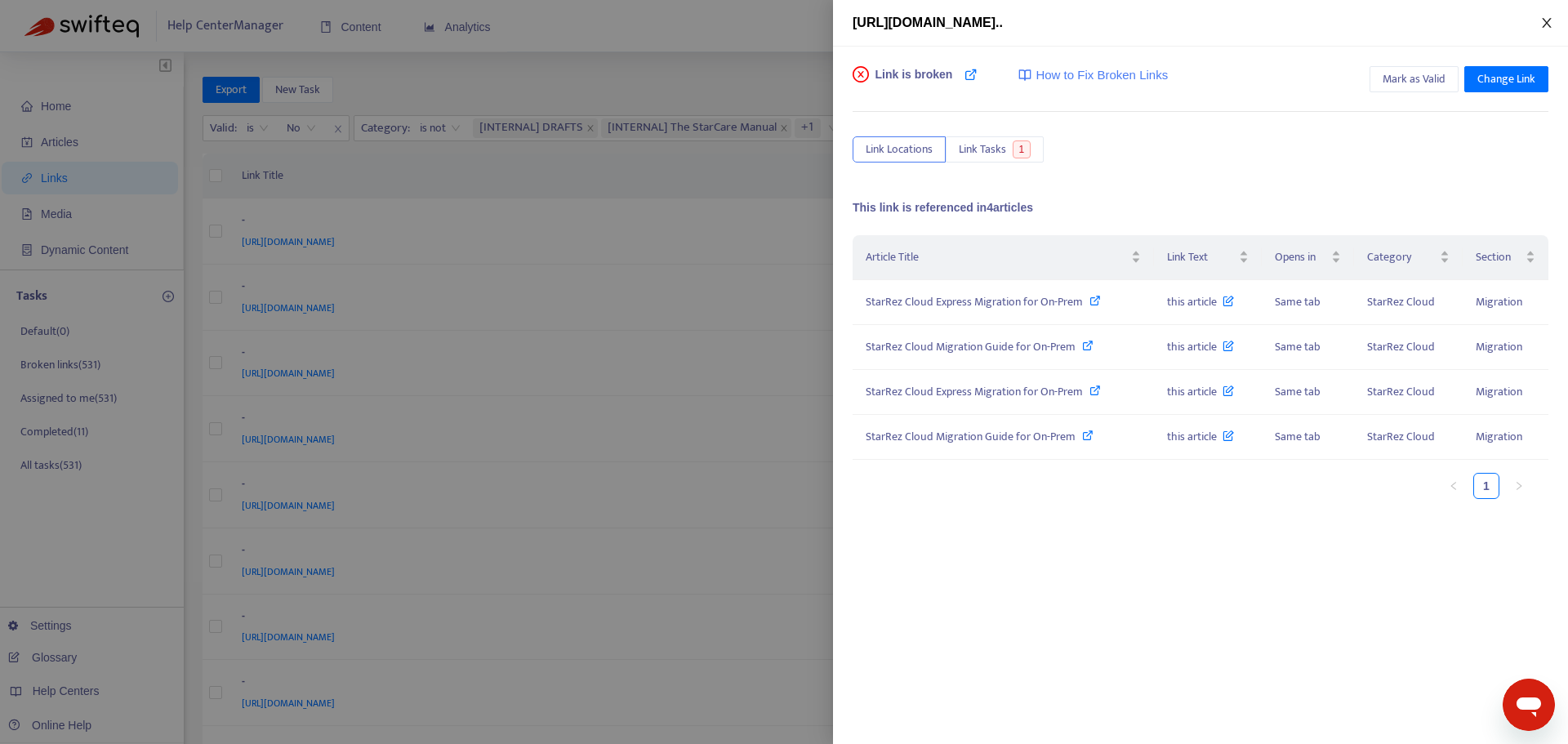
click at [1548, 18] on icon "close" at bounding box center [1546, 22] width 13 height 13
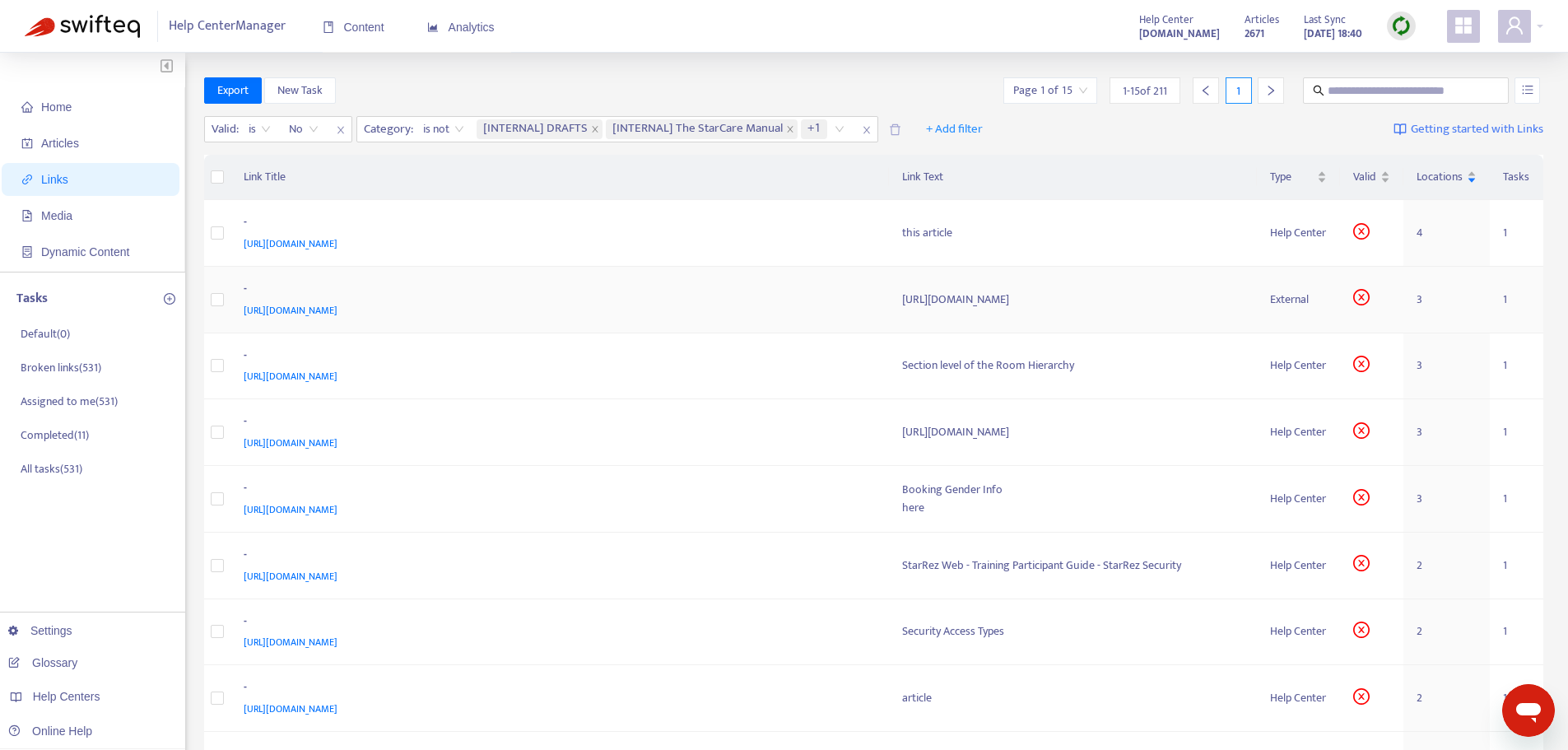
click at [637, 301] on div "[URL][DOMAIN_NAME]" at bounding box center [557, 310] width 626 height 18
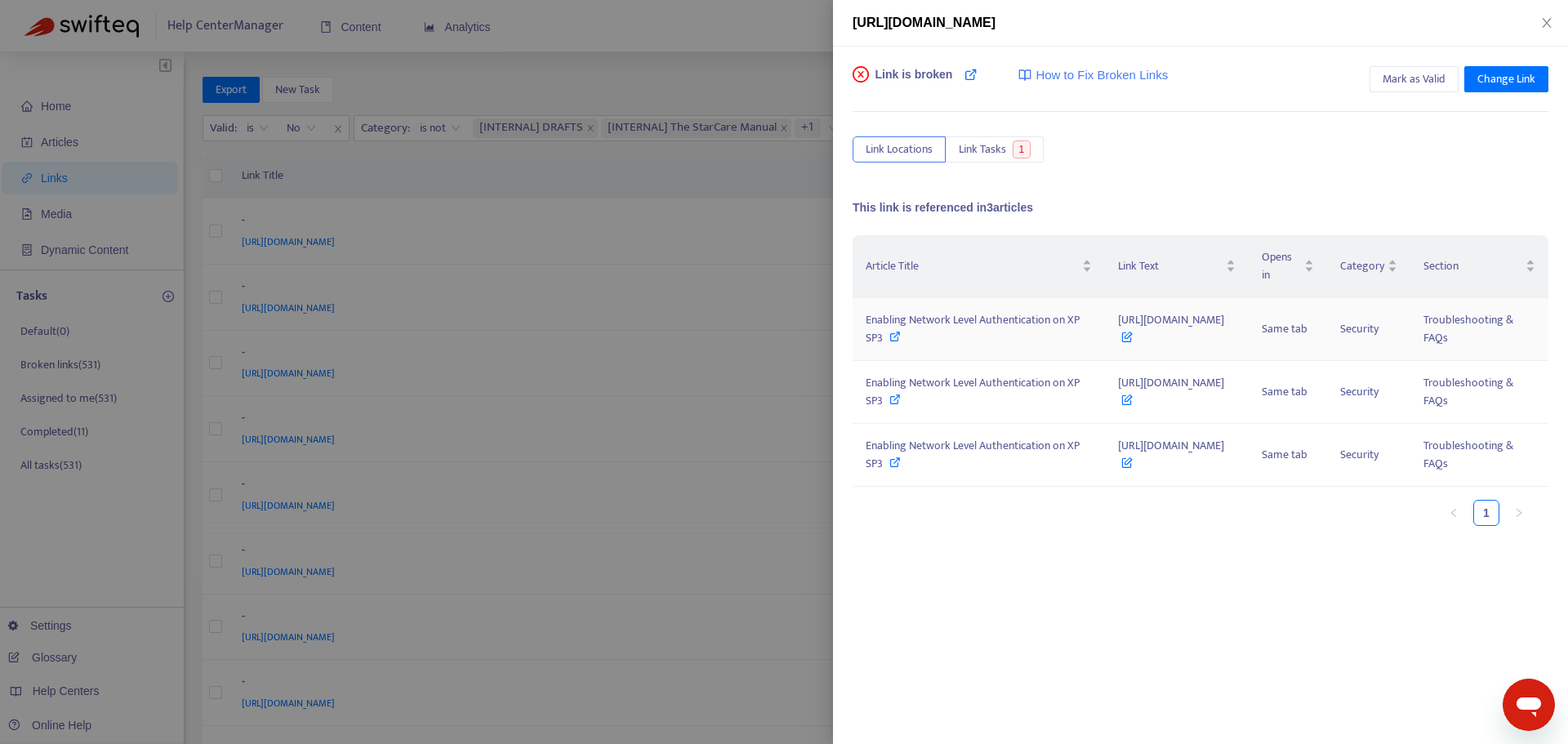
click at [901, 332] on icon at bounding box center [896, 337] width 12 height 12
click at [967, 78] on icon at bounding box center [971, 73] width 13 height 13
